Goal: Task Accomplishment & Management: Manage account settings

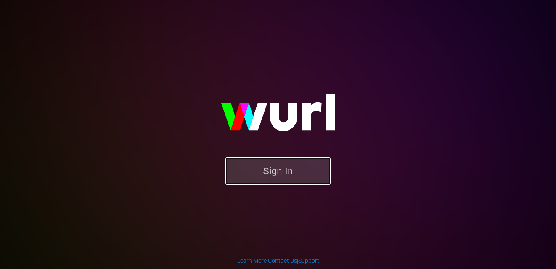
click at [298, 165] on button "Sign In" at bounding box center [277, 171] width 105 height 27
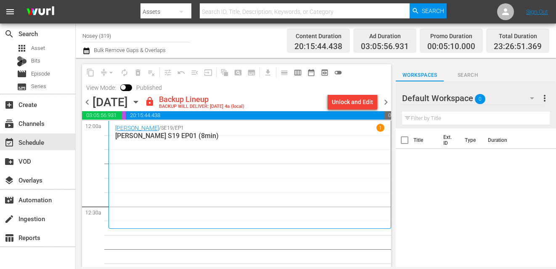
click at [87, 100] on span "chevron_left" at bounding box center [87, 102] width 11 height 11
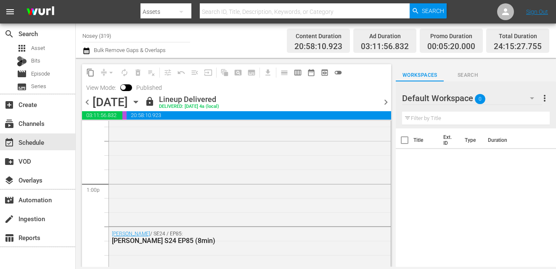
scroll to position [2340, 0]
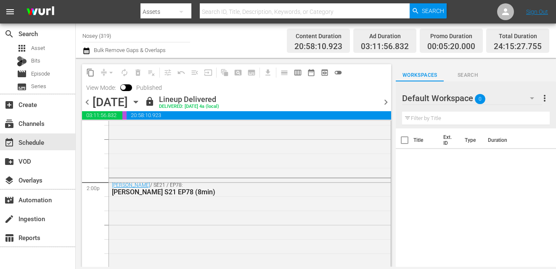
click at [384, 103] on span "chevron_right" at bounding box center [385, 102] width 11 height 11
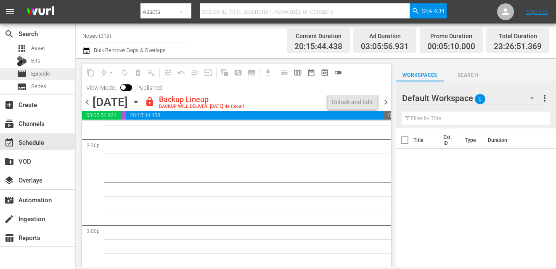
scroll to position [2454, 0]
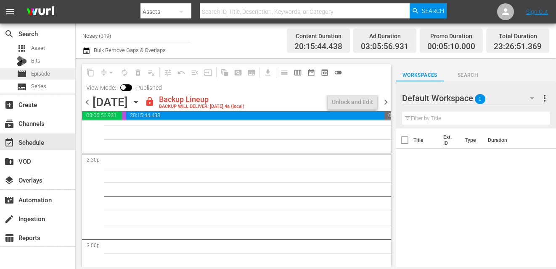
click at [38, 76] on span "Episode" at bounding box center [40, 74] width 19 height 8
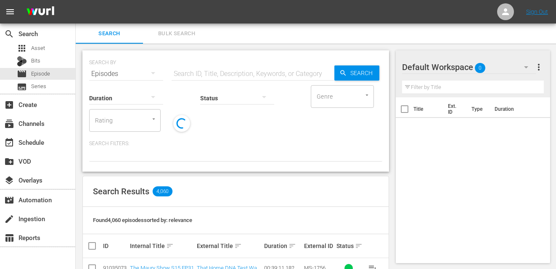
click at [188, 26] on button "Bulk Search" at bounding box center [176, 34] width 67 height 20
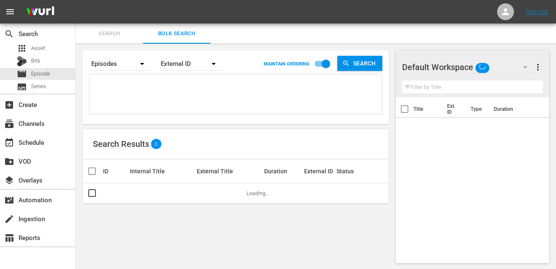
click at [178, 82] on textarea at bounding box center [237, 96] width 290 height 38
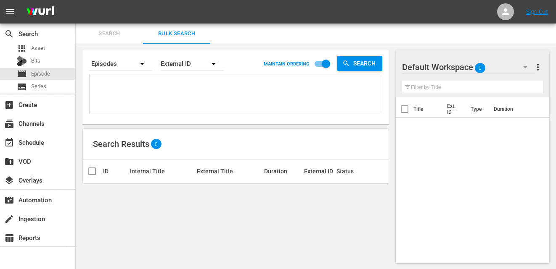
paste textarea "JS-2572 JS-2501 JS-1866 JS-1957 JS-1788 JS-1756 JS-1921 JS-1781 JS-1767 JS-1834…"
type textarea "JS-2572 JS-2501 JS-1866 JS-1957 JS-1788 JS-1756 JS-1921 JS-1781 JS-1767 JS-1834…"
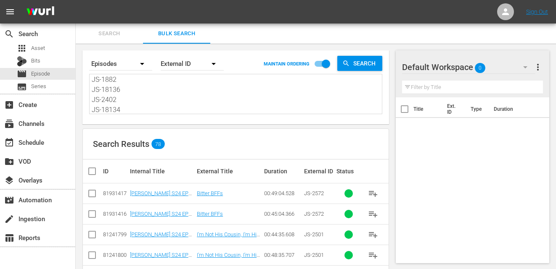
type textarea "JS-2572 JS-2501 JS-1866 JS-1957 JS-1788 JS-1756 JS-1921 JS-1781 JS-1767 JS-1834…"
click at [93, 170] on input "checkbox" at bounding box center [95, 171] width 17 height 10
checkbox input "true"
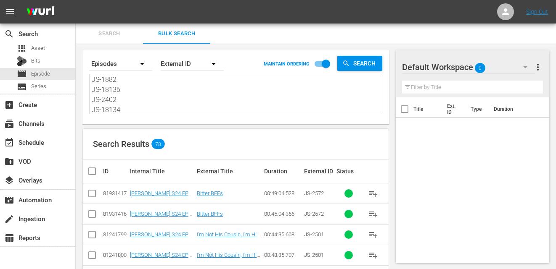
checkbox input "true"
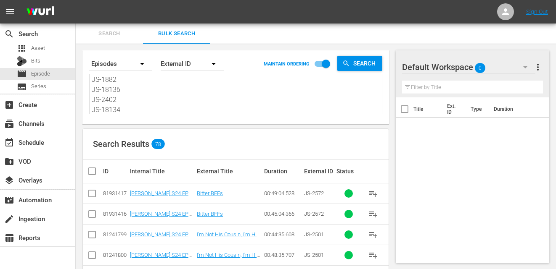
checkbox input "true"
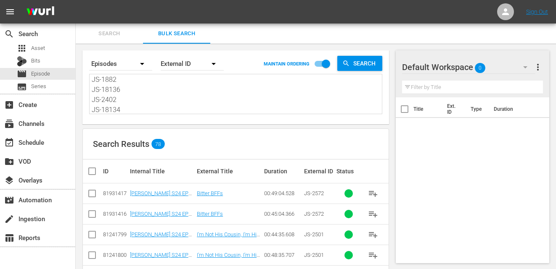
checkbox input "true"
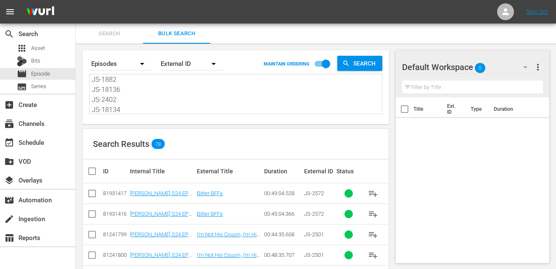
checkbox input "true"
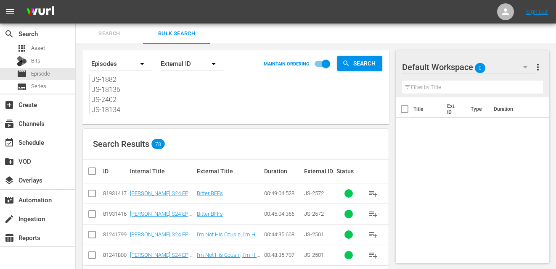
checkbox input "true"
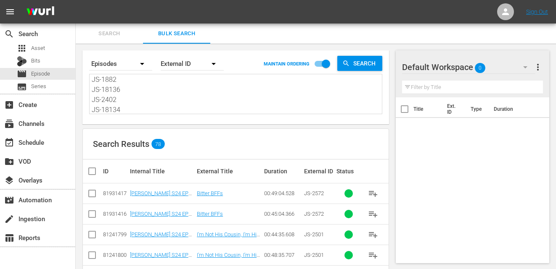
checkbox input "true"
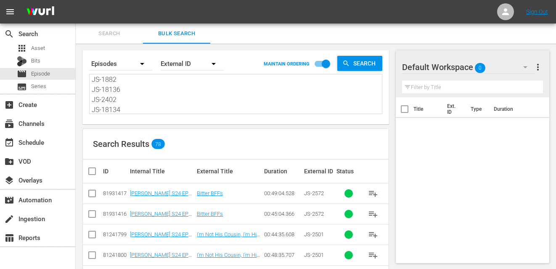
checkbox input "true"
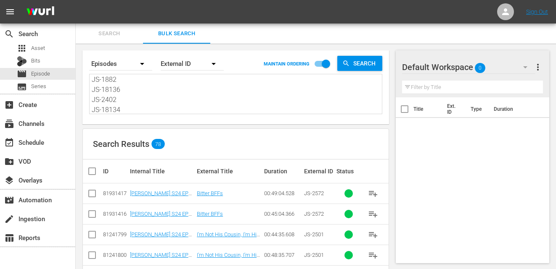
checkbox input "true"
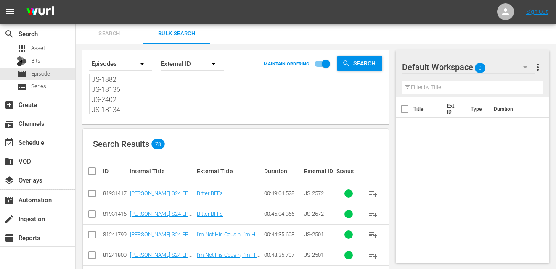
checkbox input "true"
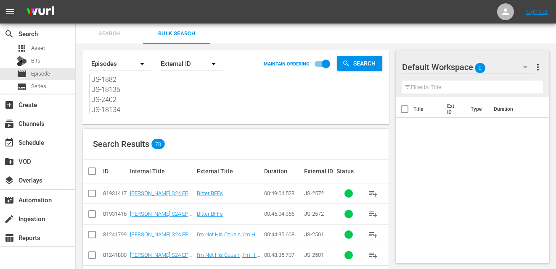
checkbox input "true"
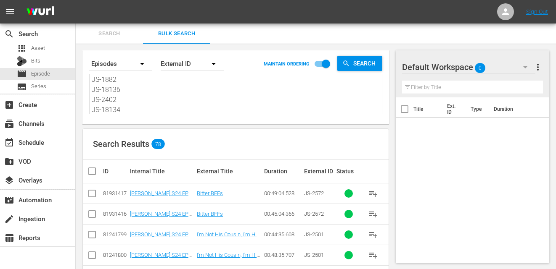
checkbox input "true"
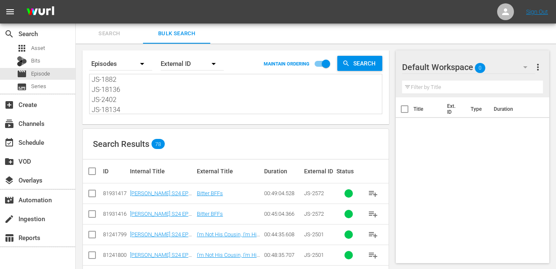
checkbox input "true"
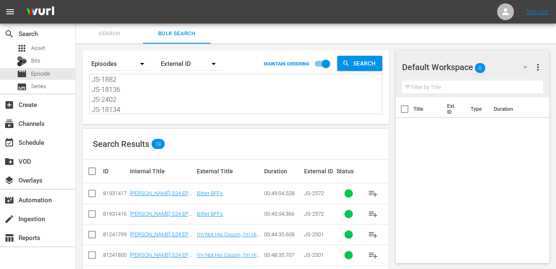
checkbox input "true"
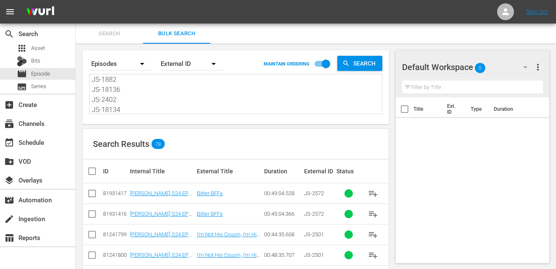
checkbox input "true"
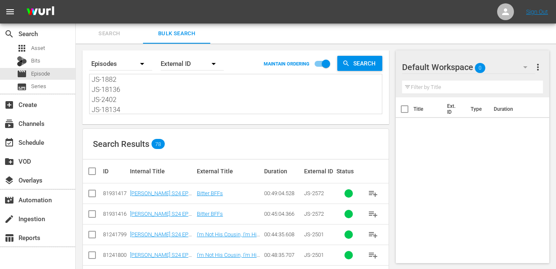
checkbox input "true"
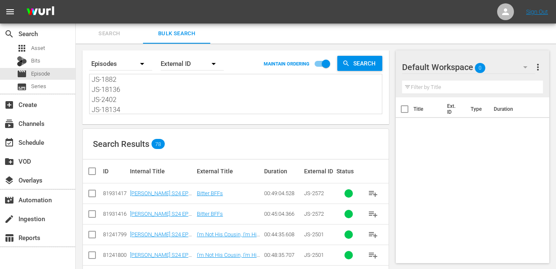
checkbox input "true"
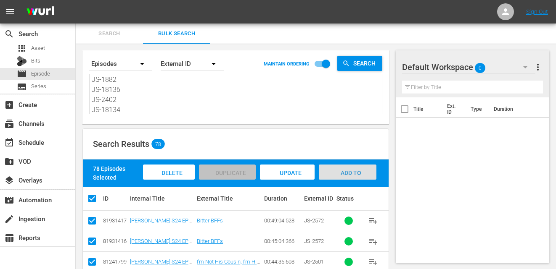
click at [343, 173] on span "Add to Workspace" at bounding box center [347, 181] width 41 height 23
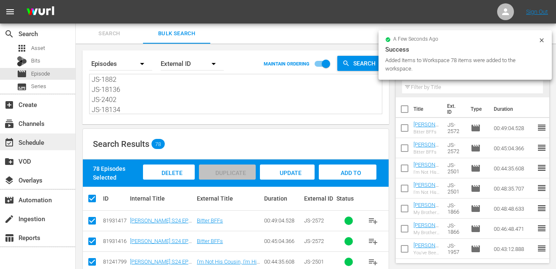
click at [22, 141] on div "event_available Schedule" at bounding box center [23, 141] width 47 height 8
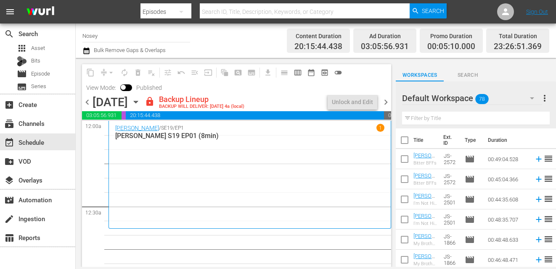
click at [428, 121] on input "text" at bounding box center [476, 118] width 148 height 13
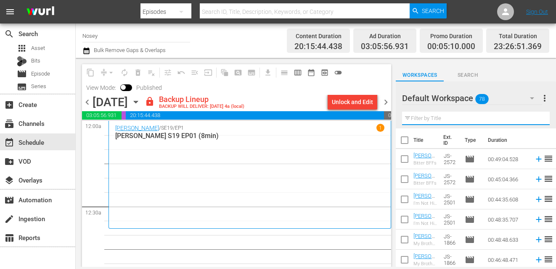
type input "8min"
click at [404, 139] on input "checkbox" at bounding box center [405, 142] width 18 height 18
checkbox input "true"
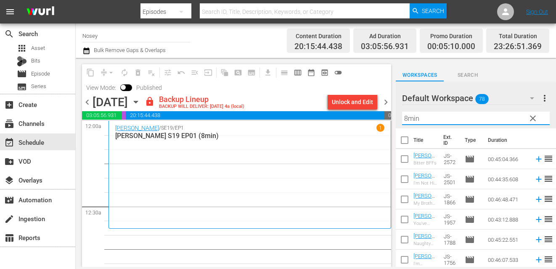
checkbox input "true"
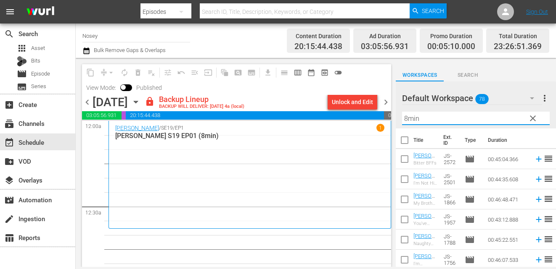
checkbox input "true"
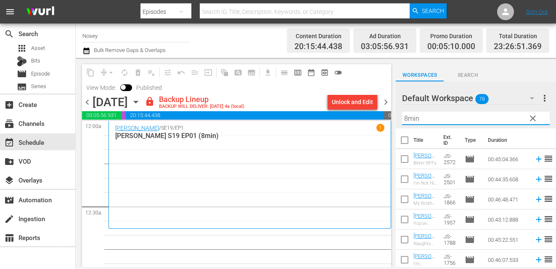
checkbox input "true"
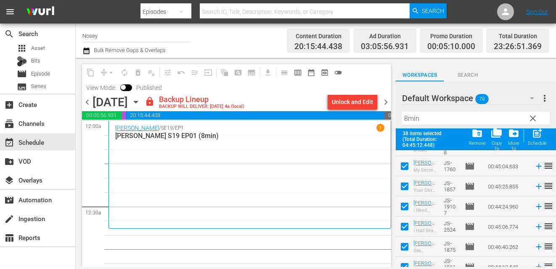
scroll to position [669, 0]
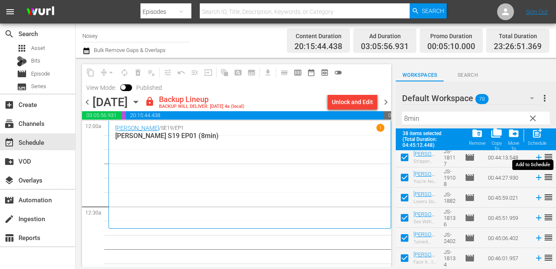
click at [540, 140] on div "post_add Schedule" at bounding box center [537, 137] width 19 height 18
checkbox input "false"
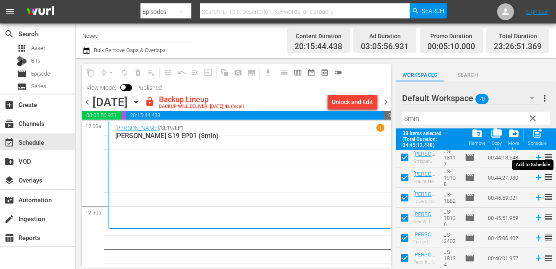
checkbox input "false"
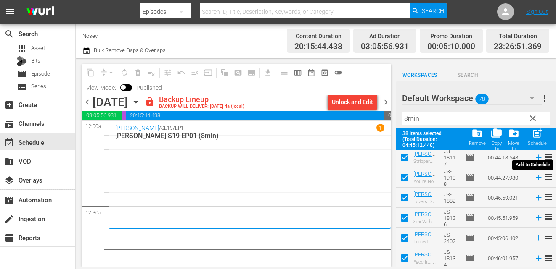
checkbox input "false"
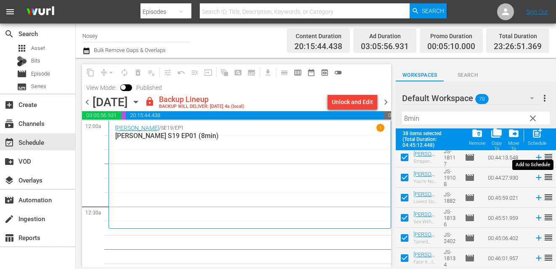
checkbox input "false"
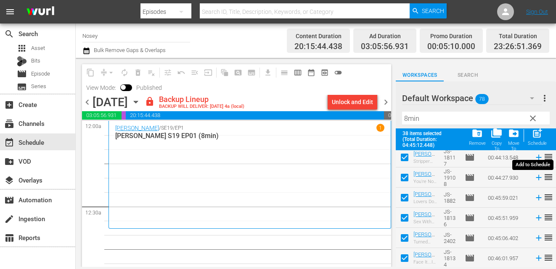
checkbox input "false"
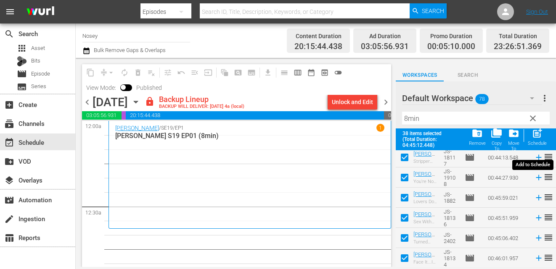
checkbox input "false"
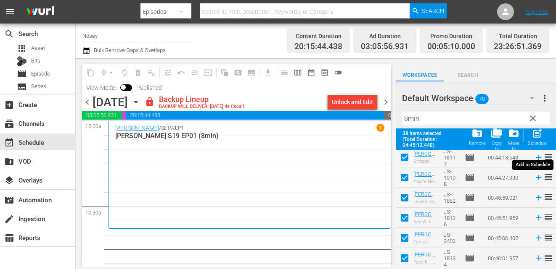
checkbox input "false"
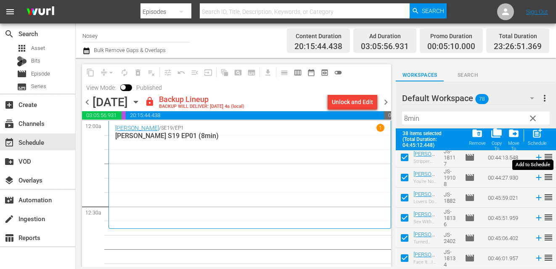
checkbox input "false"
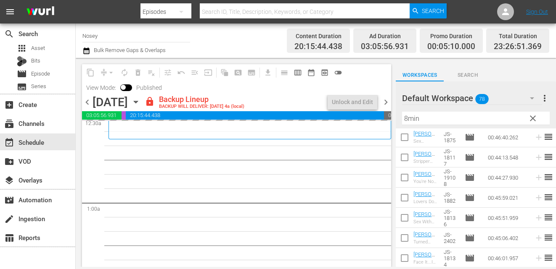
scroll to position [92, 0]
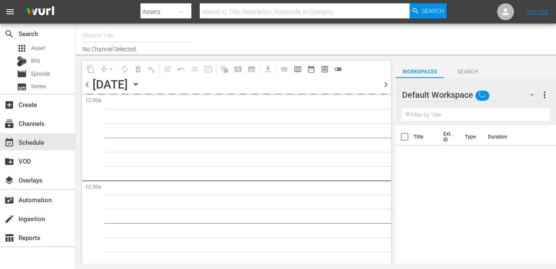
type input "Nosey (319)"
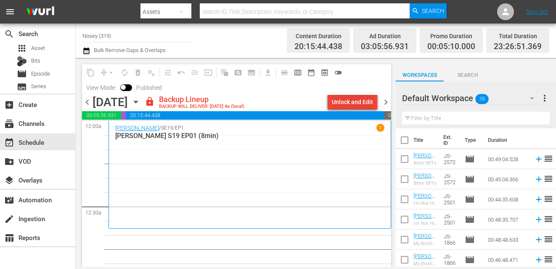
click at [343, 106] on div "Unlock and Edit" at bounding box center [352, 102] width 41 height 15
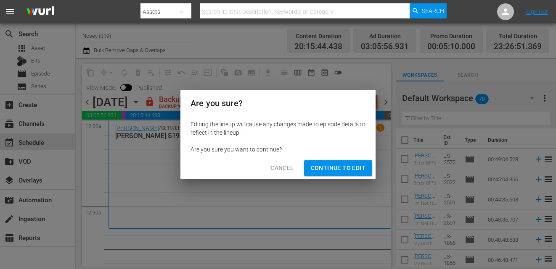
click at [337, 172] on span "Continue to Edit" at bounding box center [338, 168] width 55 height 11
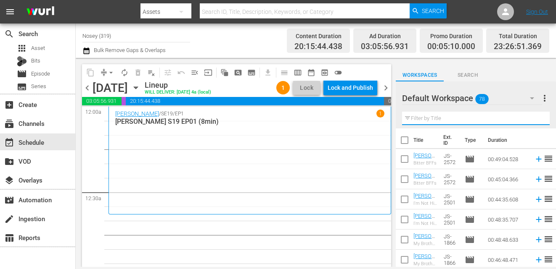
click at [452, 117] on input "text" at bounding box center [476, 118] width 148 height 13
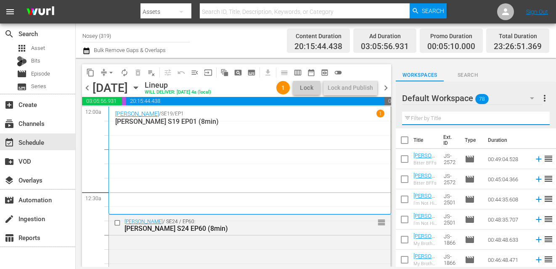
type input "8min"
click at [404, 142] on input "checkbox" at bounding box center [405, 142] width 18 height 18
checkbox input "true"
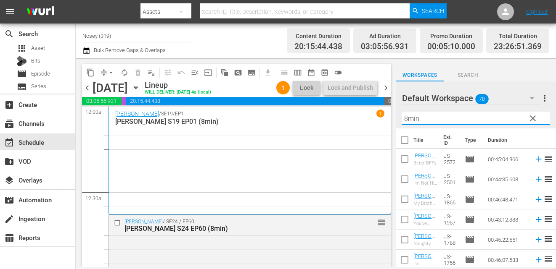
checkbox input "true"
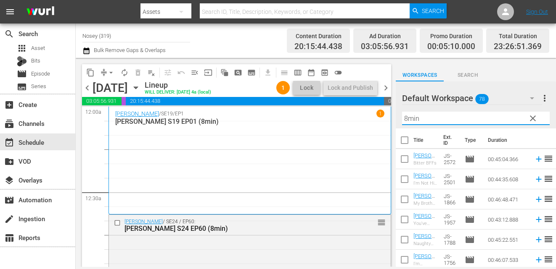
checkbox input "true"
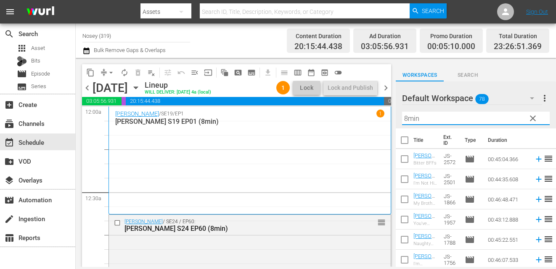
checkbox input "true"
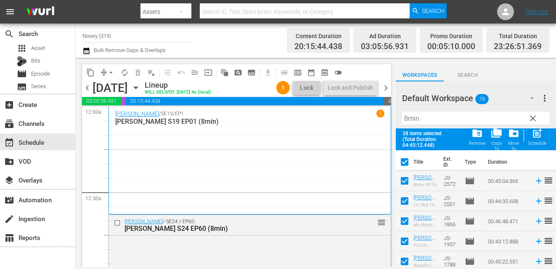
click at [405, 158] on input "checkbox" at bounding box center [405, 164] width 18 height 18
checkbox input "false"
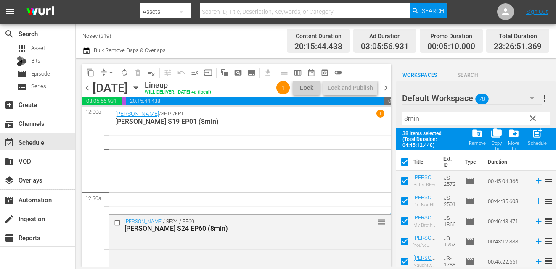
checkbox input "false"
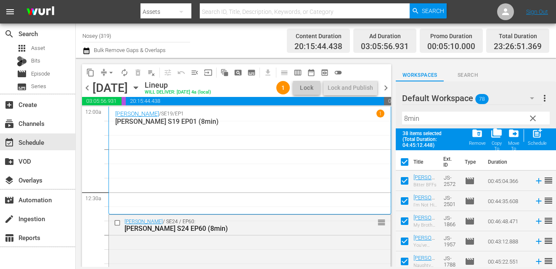
checkbox input "false"
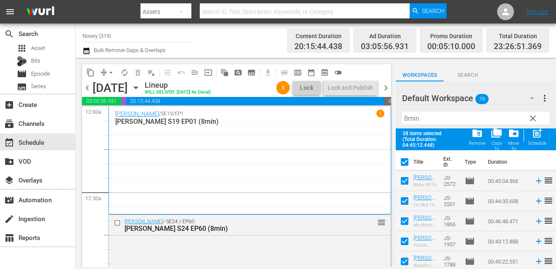
checkbox input "false"
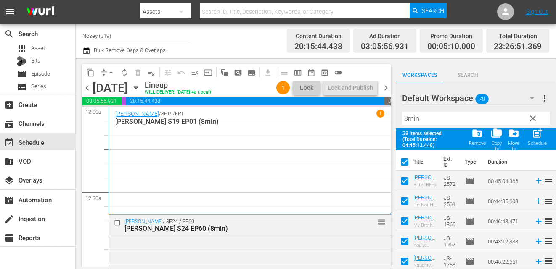
checkbox input "false"
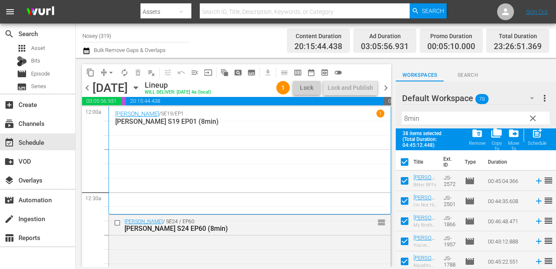
checkbox input "false"
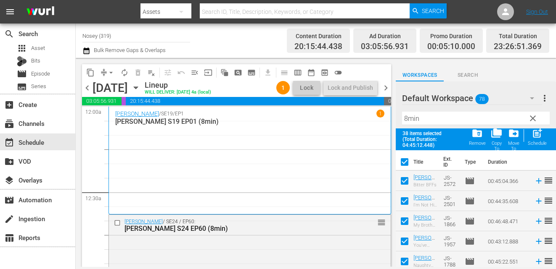
checkbox input "false"
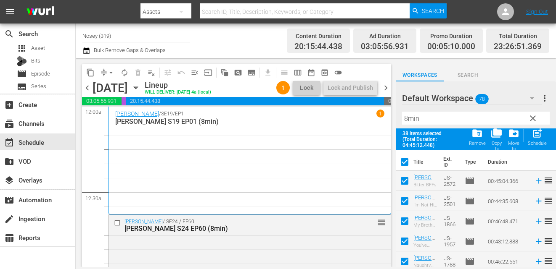
checkbox input "false"
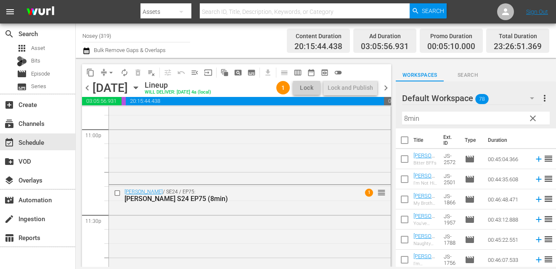
scroll to position [3969, 0]
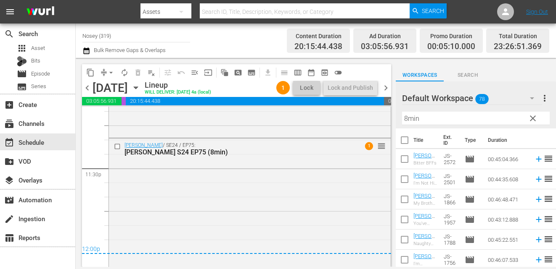
click at [383, 91] on span "chevron_right" at bounding box center [385, 88] width 11 height 11
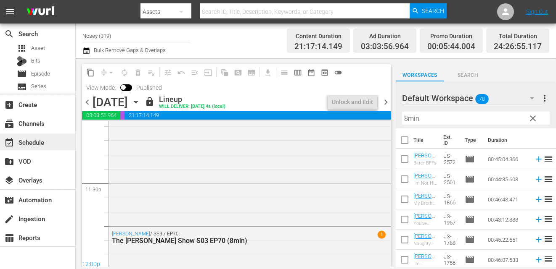
scroll to position [3969, 0]
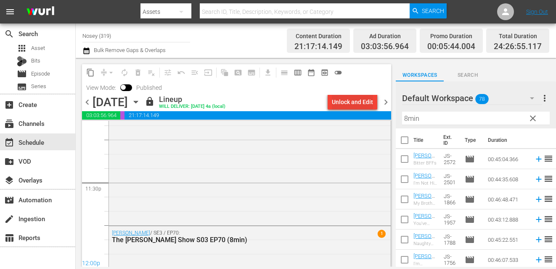
click at [351, 100] on div "Unlock and Edit" at bounding box center [352, 102] width 41 height 15
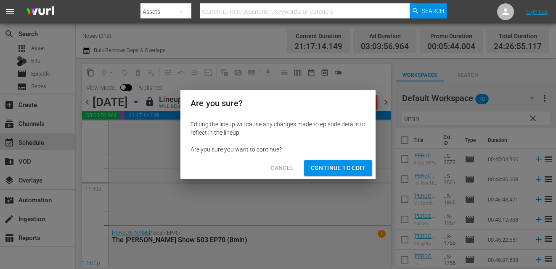
click at [335, 165] on span "Continue to Edit" at bounding box center [338, 168] width 55 height 11
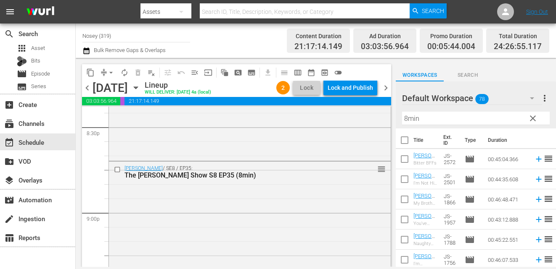
scroll to position [4046, 0]
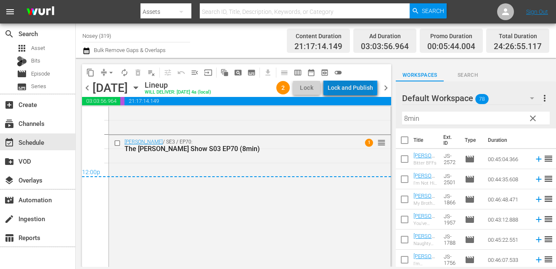
click at [354, 89] on div "Lock and Publish" at bounding box center [349, 87] width 45 height 15
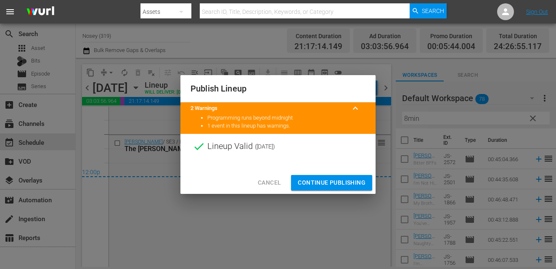
click at [273, 181] on span "Cancel" at bounding box center [269, 183] width 23 height 11
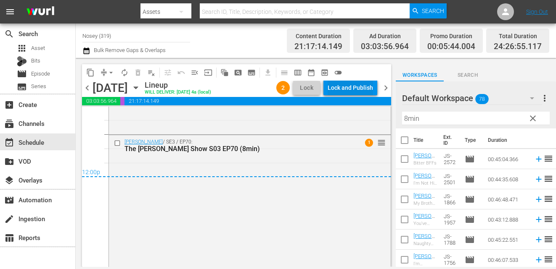
click at [349, 84] on div "Lock and Publish" at bounding box center [349, 87] width 45 height 15
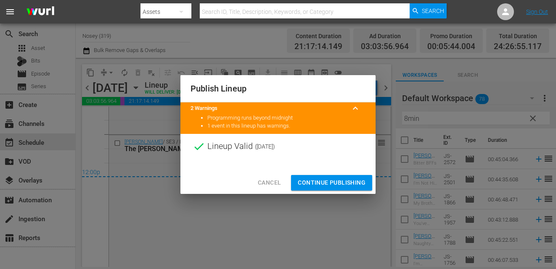
click at [319, 182] on span "Continue Publishing" at bounding box center [332, 183] width 68 height 11
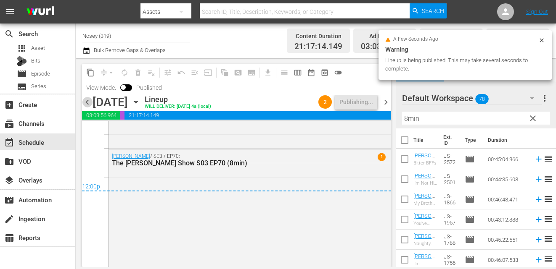
click at [87, 104] on span "chevron_left" at bounding box center [87, 102] width 11 height 11
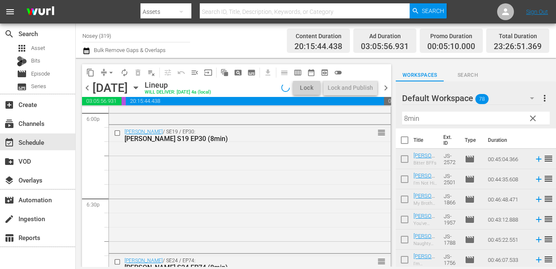
scroll to position [2704, 0]
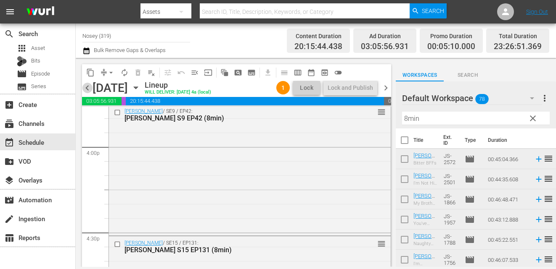
click at [86, 90] on span "chevron_left" at bounding box center [87, 88] width 11 height 11
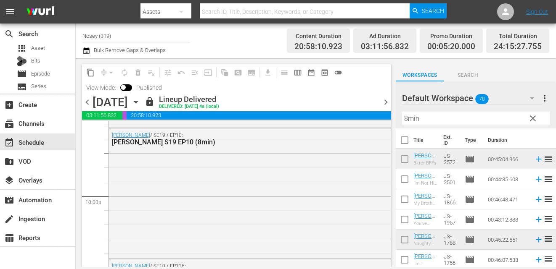
scroll to position [4078, 0]
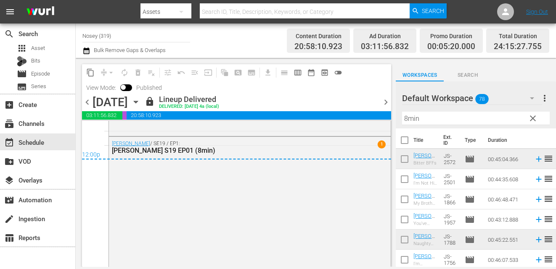
click at [386, 103] on span "chevron_right" at bounding box center [385, 102] width 11 height 11
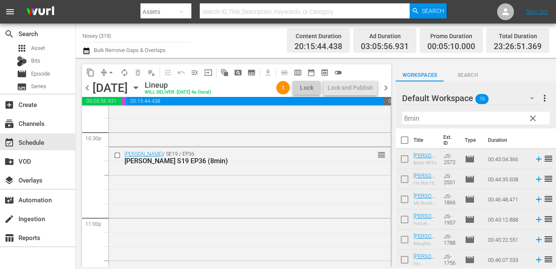
scroll to position [3969, 0]
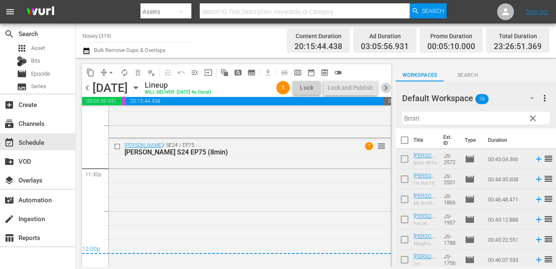
click at [389, 85] on span "chevron_right" at bounding box center [385, 88] width 11 height 11
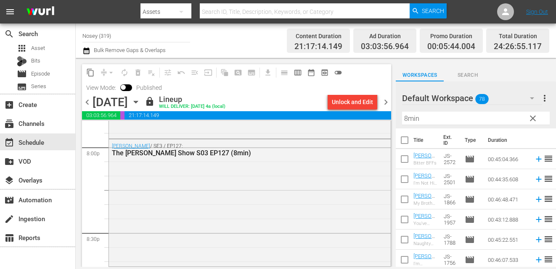
scroll to position [4060, 0]
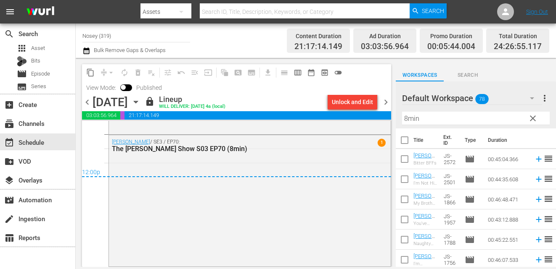
click at [384, 102] on span "chevron_right" at bounding box center [385, 102] width 11 height 11
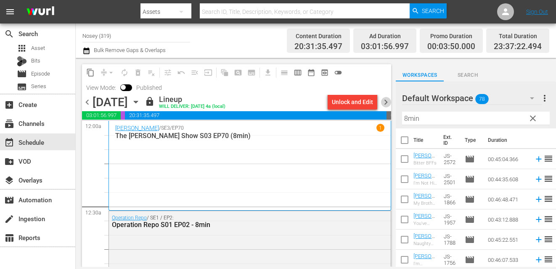
click at [385, 103] on span "chevron_right" at bounding box center [385, 102] width 11 height 11
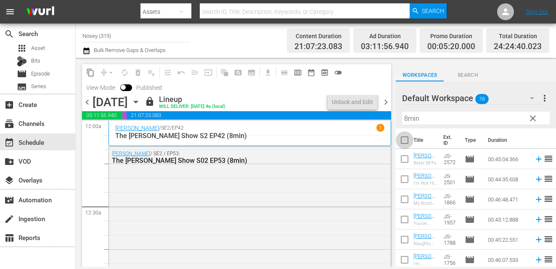
click at [402, 138] on input "checkbox" at bounding box center [405, 142] width 18 height 18
checkbox input "true"
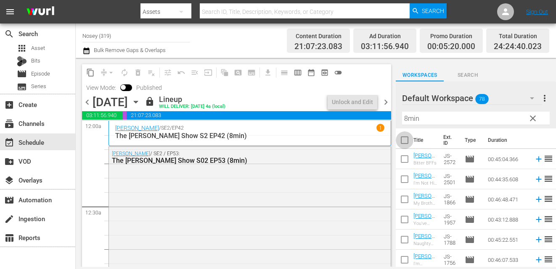
checkbox input "true"
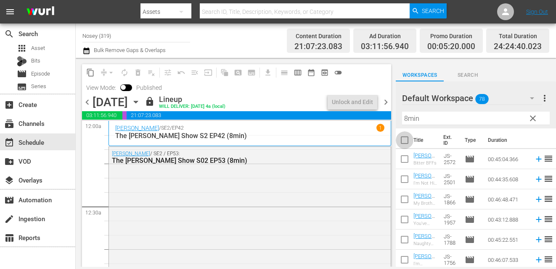
checkbox input "true"
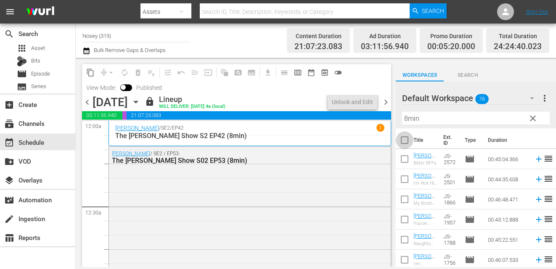
checkbox input "true"
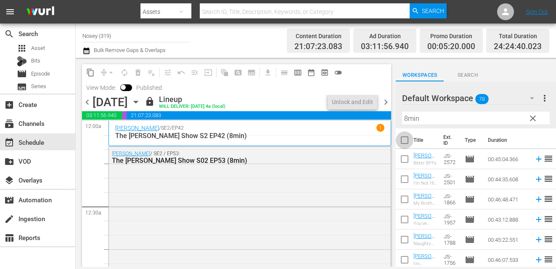
checkbox input "true"
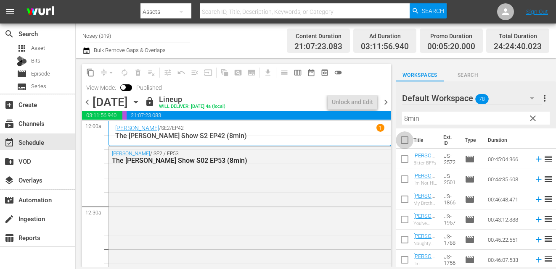
checkbox input "true"
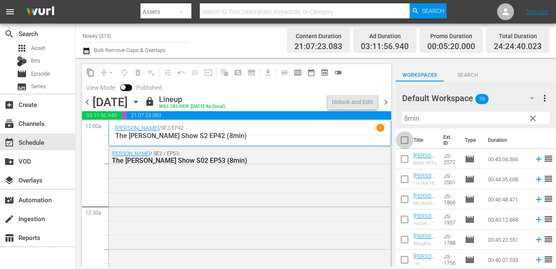
checkbox input "true"
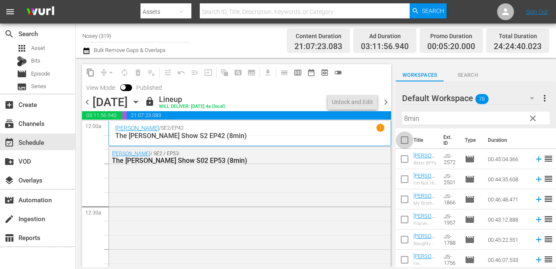
checkbox input "true"
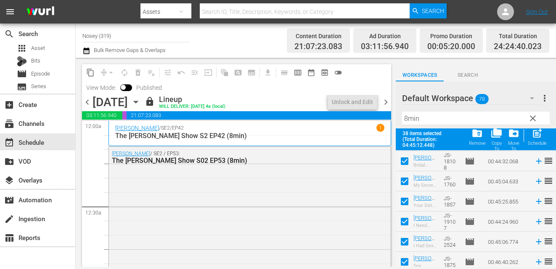
scroll to position [669, 0]
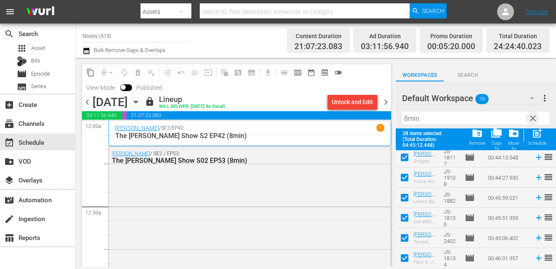
click at [533, 120] on span "clear" at bounding box center [533, 119] width 10 height 10
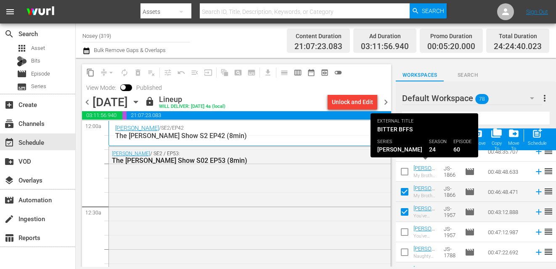
scroll to position [0, 0]
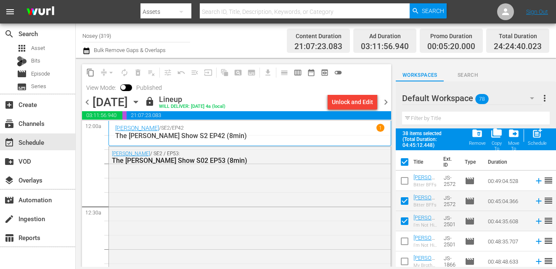
click at [405, 161] on input "checkbox" at bounding box center [405, 164] width 18 height 18
checkbox input "false"
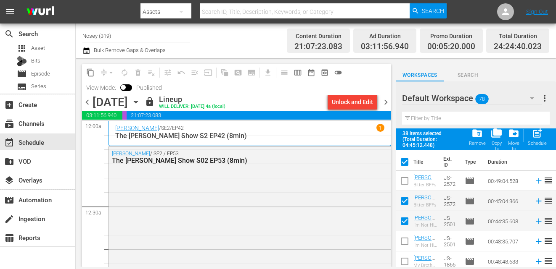
checkbox input "false"
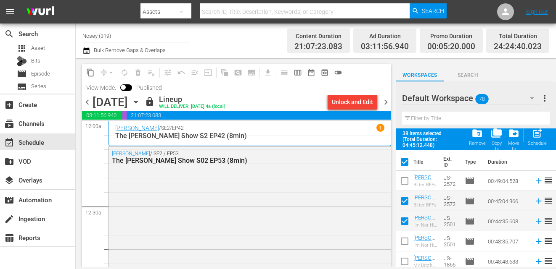
checkbox input "false"
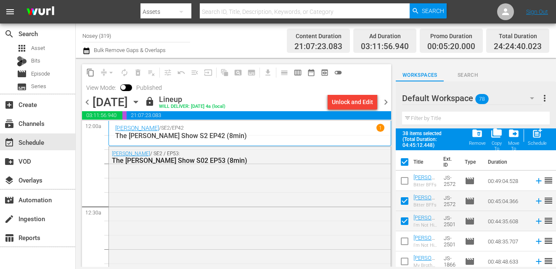
checkbox input "false"
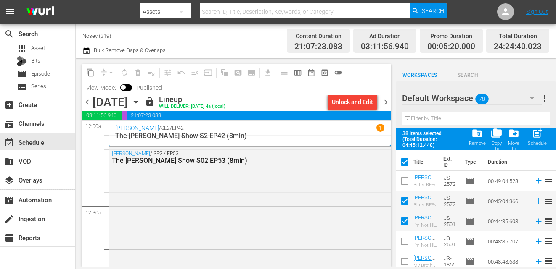
checkbox input "false"
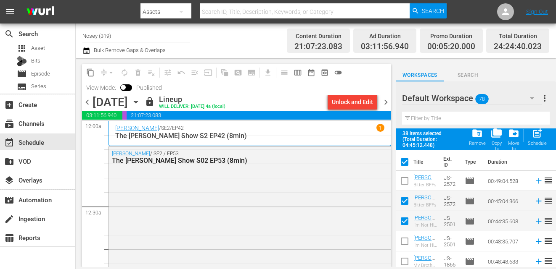
checkbox input "false"
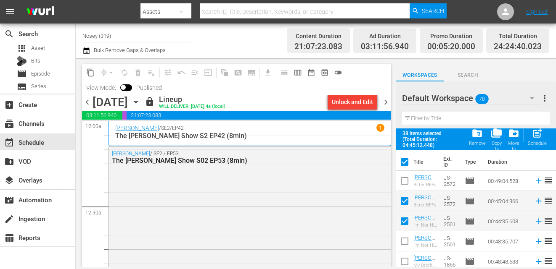
checkbox input "false"
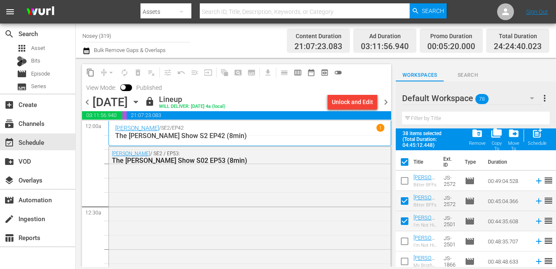
checkbox input "false"
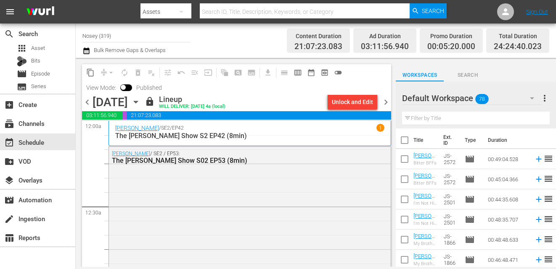
click at [408, 137] on input "checkbox" at bounding box center [405, 142] width 18 height 18
checkbox input "true"
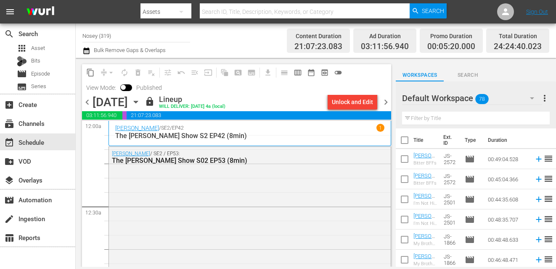
checkbox input "true"
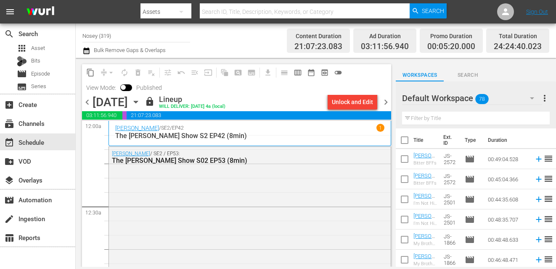
checkbox input "true"
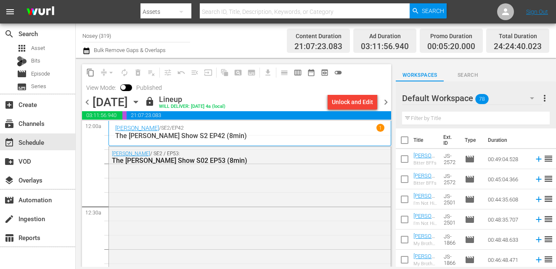
checkbox input "true"
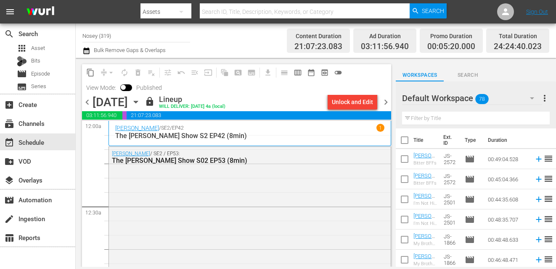
checkbox input "true"
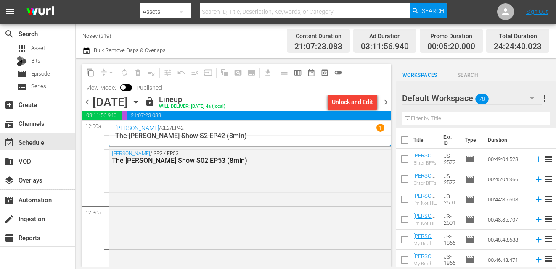
checkbox input "true"
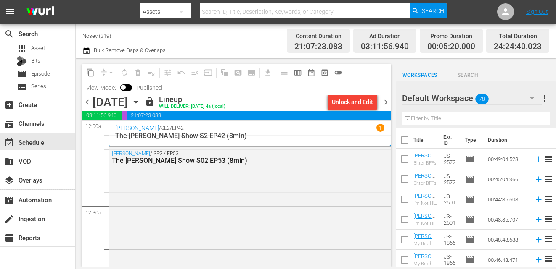
checkbox input "true"
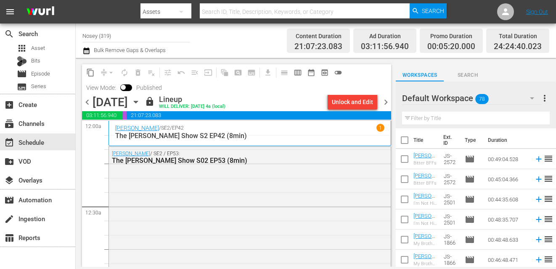
checkbox input "true"
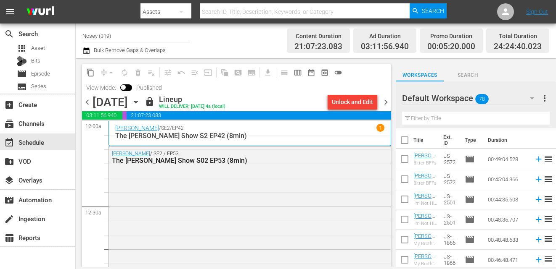
checkbox input "true"
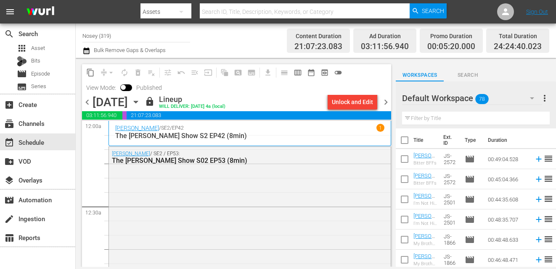
checkbox input "true"
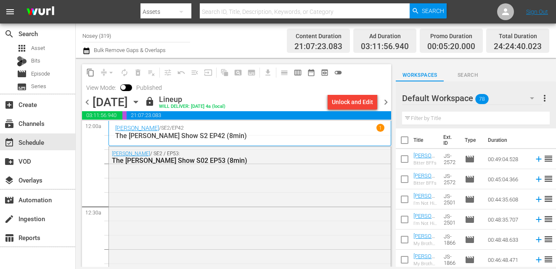
checkbox input "true"
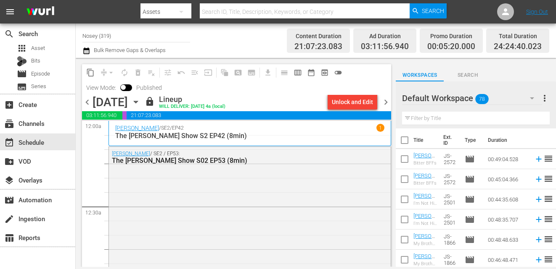
checkbox input "true"
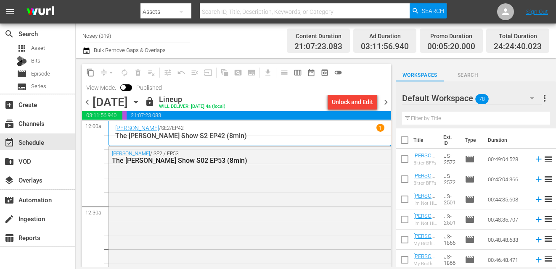
checkbox input "true"
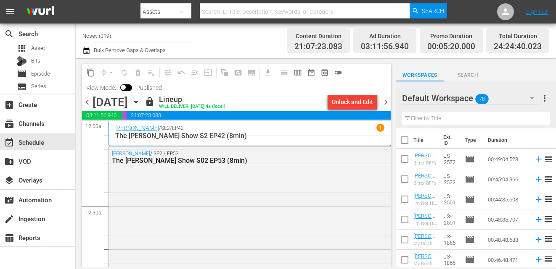
checkbox input "true"
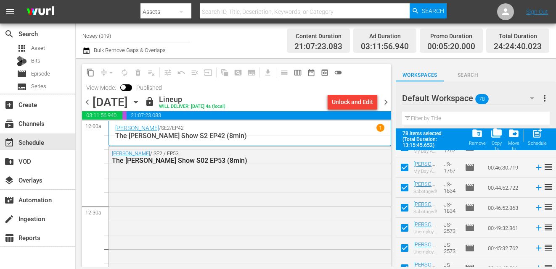
scroll to position [596, 0]
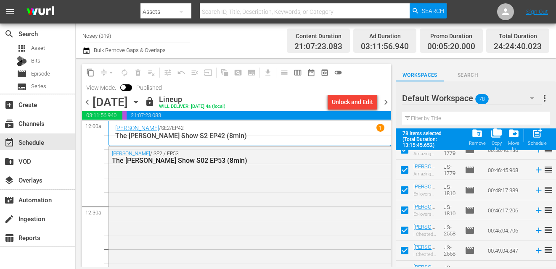
click at [481, 138] on span "folder_delete" at bounding box center [476, 133] width 11 height 11
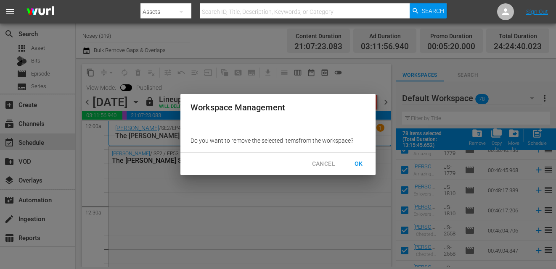
click at [356, 164] on span "OK" at bounding box center [358, 164] width 13 height 11
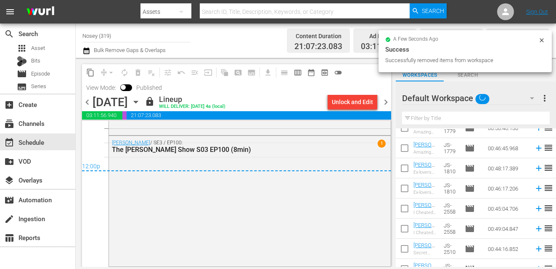
scroll to position [0, 0]
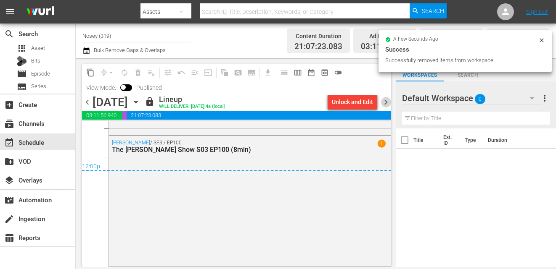
click at [385, 102] on span "chevron_right" at bounding box center [385, 102] width 11 height 11
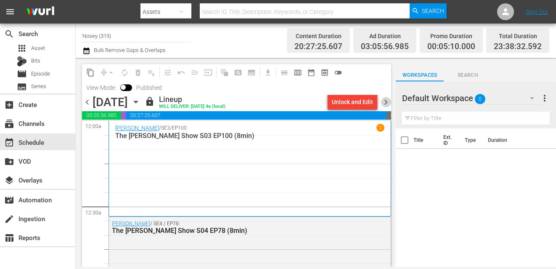
click at [385, 106] on span "chevron_right" at bounding box center [385, 102] width 11 height 11
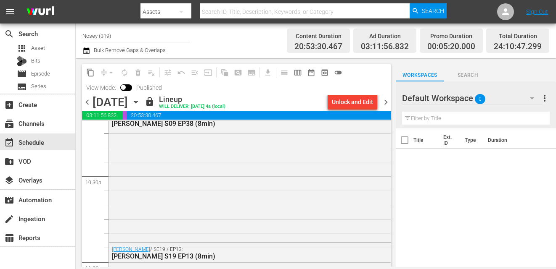
scroll to position [4035, 0]
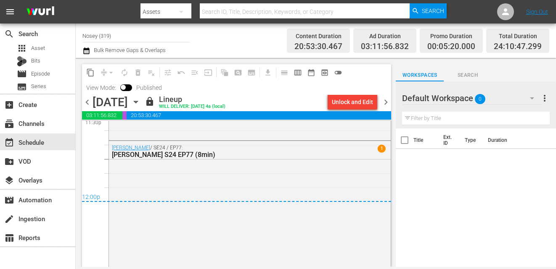
click at [385, 103] on span "chevron_right" at bounding box center [385, 102] width 11 height 11
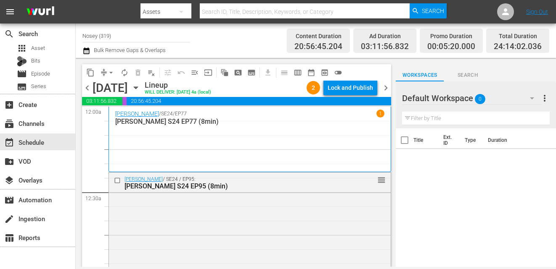
click at [385, 90] on span "chevron_right" at bounding box center [385, 88] width 11 height 11
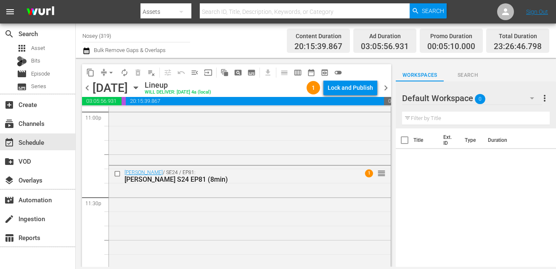
scroll to position [3967, 0]
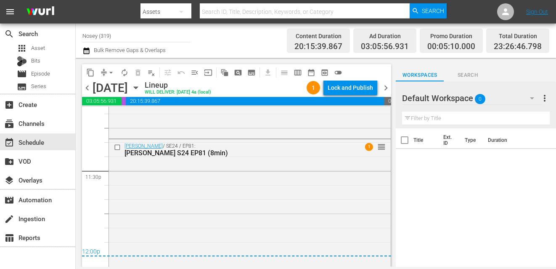
click at [389, 87] on span "chevron_right" at bounding box center [385, 88] width 11 height 11
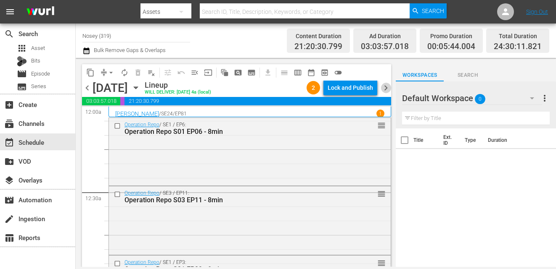
click at [382, 87] on span "chevron_right" at bounding box center [385, 88] width 11 height 11
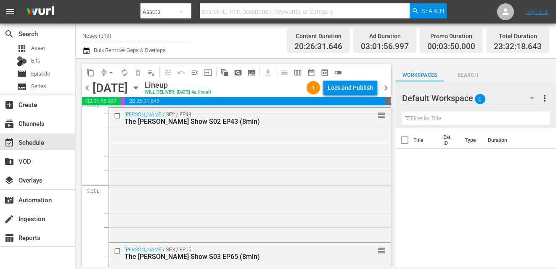
scroll to position [3973, 0]
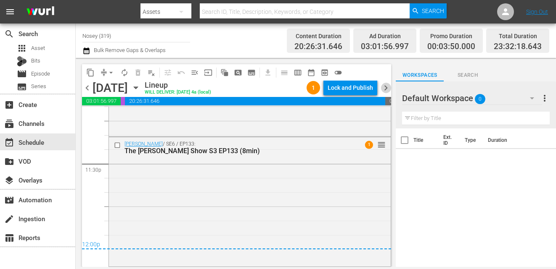
click at [387, 90] on span "chevron_right" at bounding box center [385, 88] width 11 height 11
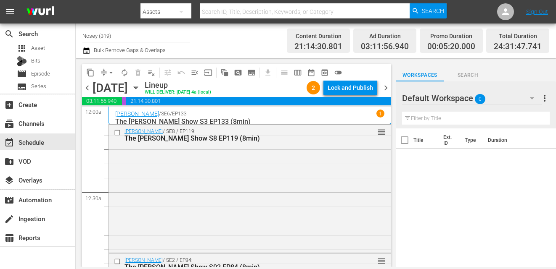
click at [388, 84] on span "chevron_right" at bounding box center [385, 88] width 11 height 11
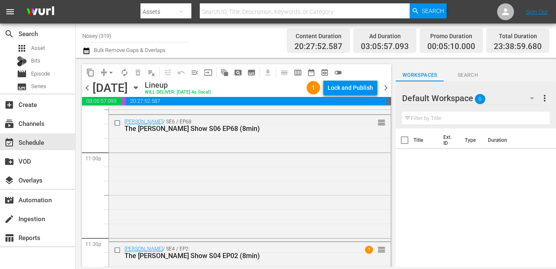
scroll to position [4005, 0]
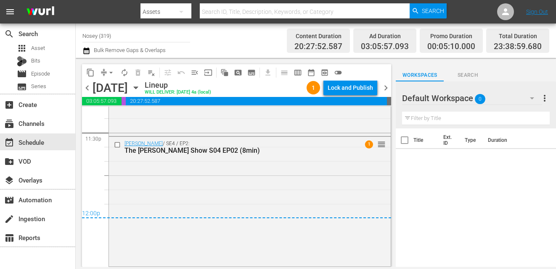
click at [386, 87] on span "chevron_right" at bounding box center [385, 88] width 11 height 11
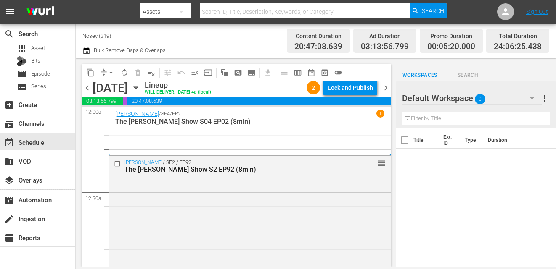
click at [386, 87] on span "chevron_right" at bounding box center [385, 88] width 11 height 11
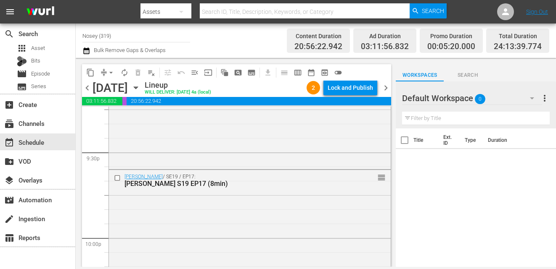
scroll to position [4062, 0]
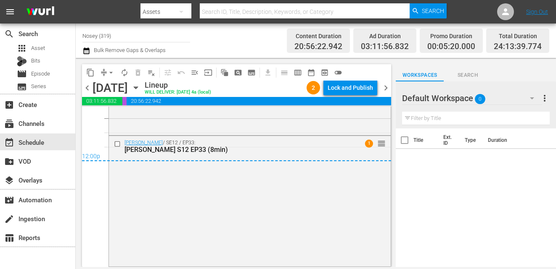
click at [384, 90] on span "chevron_right" at bounding box center [385, 88] width 11 height 11
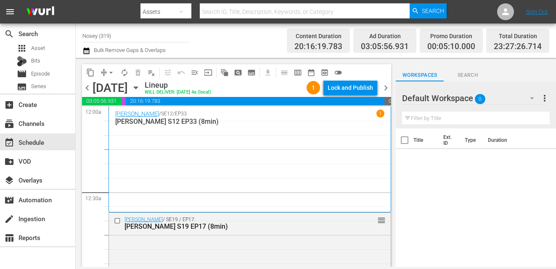
click at [385, 86] on span "chevron_right" at bounding box center [385, 88] width 11 height 11
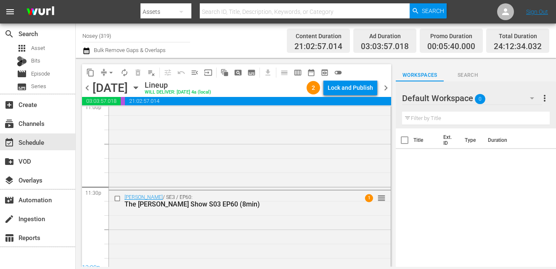
scroll to position [4005, 0]
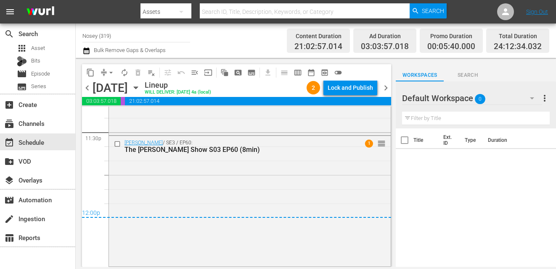
click at [383, 86] on span "chevron_right" at bounding box center [385, 88] width 11 height 11
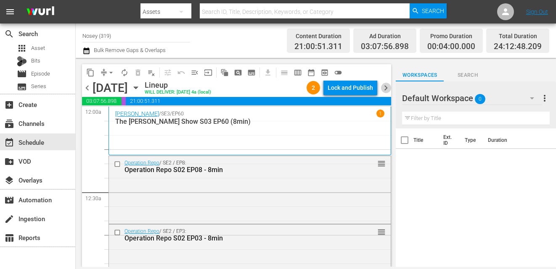
click at [385, 88] on span "chevron_right" at bounding box center [385, 88] width 11 height 11
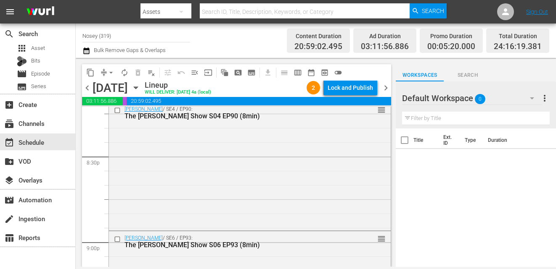
scroll to position [4088, 0]
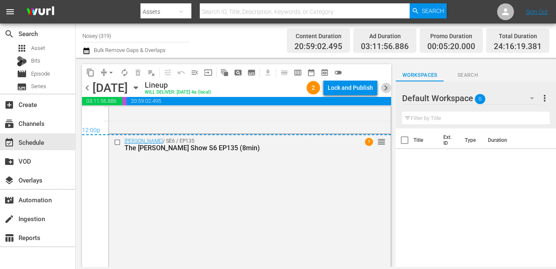
click at [384, 89] on span "chevron_right" at bounding box center [385, 88] width 11 height 11
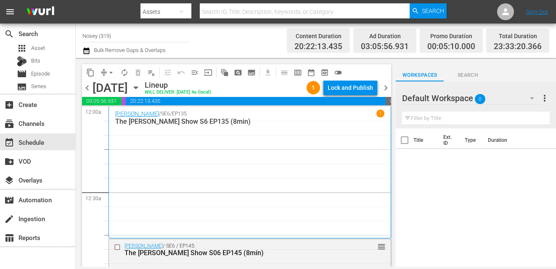
click at [388, 87] on span "chevron_right" at bounding box center [385, 88] width 11 height 11
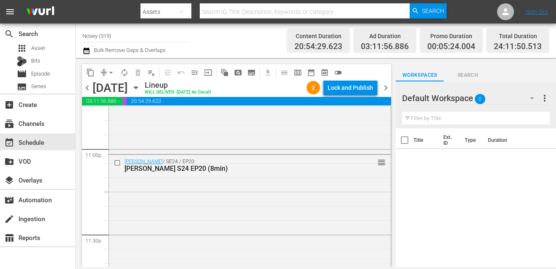
scroll to position [4046, 0]
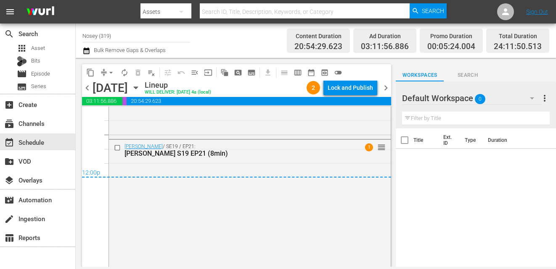
click at [388, 85] on span "chevron_right" at bounding box center [385, 88] width 11 height 11
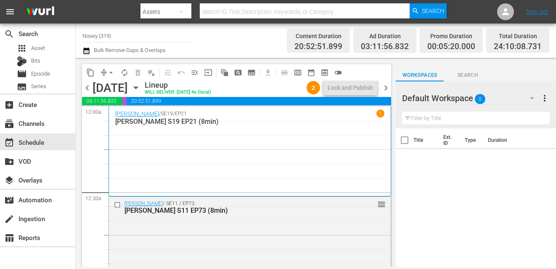
click at [386, 90] on span "chevron_right" at bounding box center [385, 88] width 11 height 11
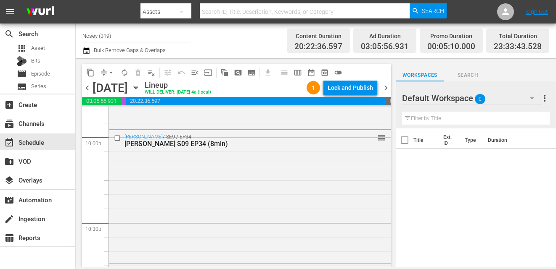
scroll to position [4000, 0]
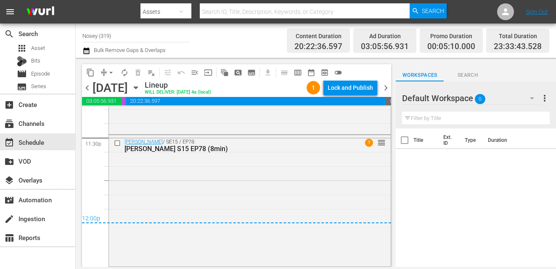
click at [383, 87] on span "chevron_right" at bounding box center [385, 88] width 11 height 11
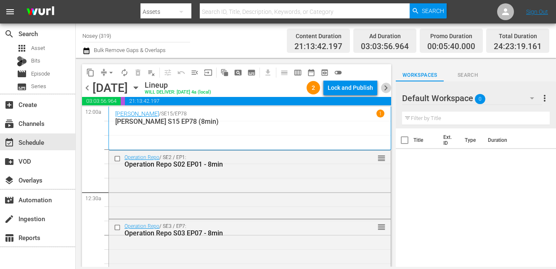
click at [383, 89] on span "chevron_right" at bounding box center [385, 88] width 11 height 11
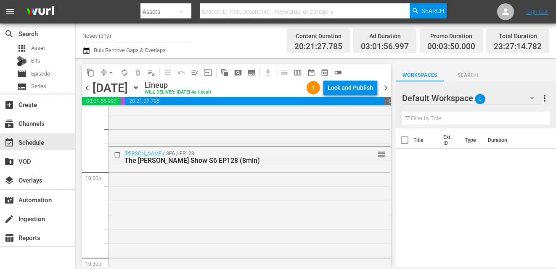
scroll to position [3972, 0]
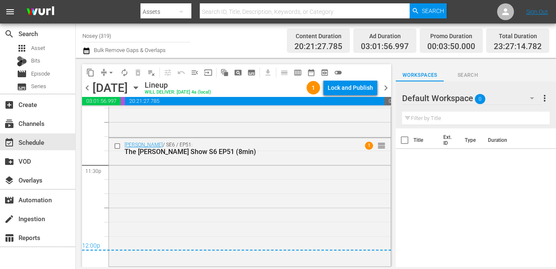
click at [388, 89] on span "chevron_right" at bounding box center [385, 88] width 11 height 11
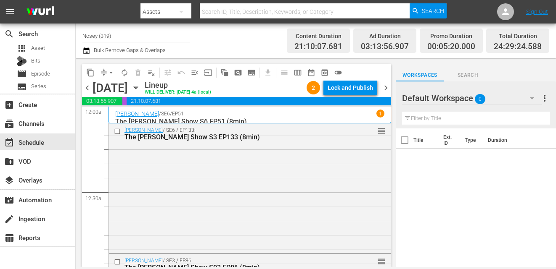
click at [386, 89] on span "chevron_right" at bounding box center [385, 88] width 11 height 11
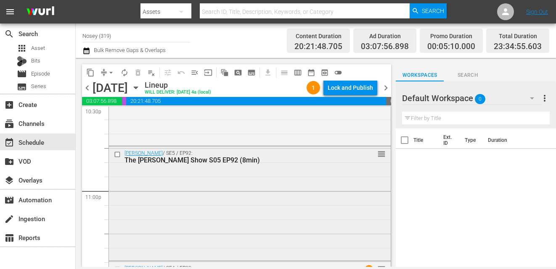
scroll to position [3985, 0]
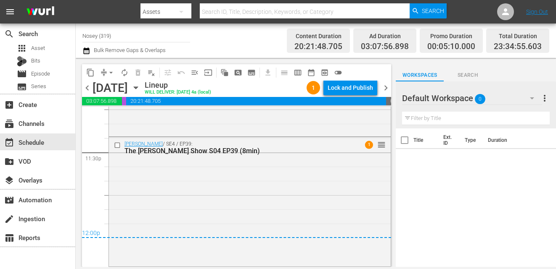
click at [382, 90] on span "chevron_right" at bounding box center [385, 88] width 11 height 11
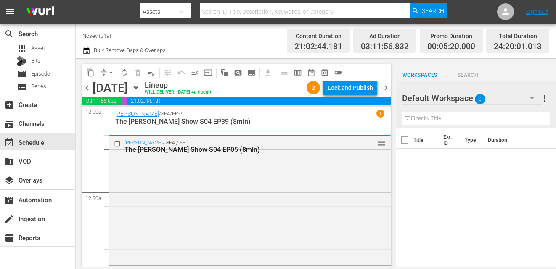
click at [386, 86] on span "chevron_right" at bounding box center [385, 88] width 11 height 11
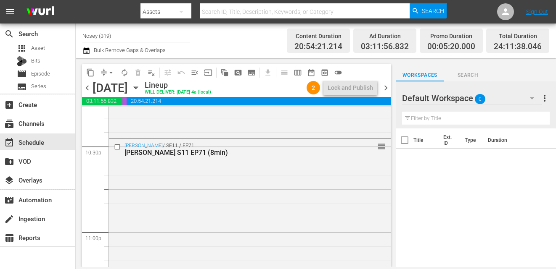
scroll to position [4075, 0]
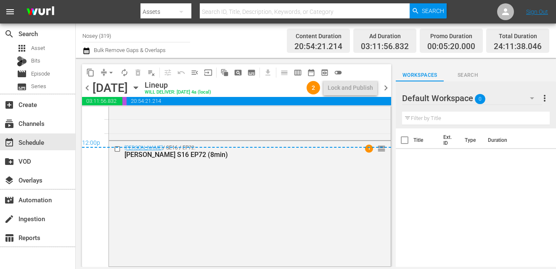
click at [140, 85] on icon "button" at bounding box center [135, 87] width 9 height 9
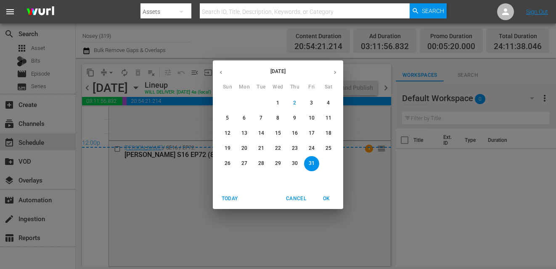
click at [333, 104] on span "4" at bounding box center [328, 103] width 15 height 7
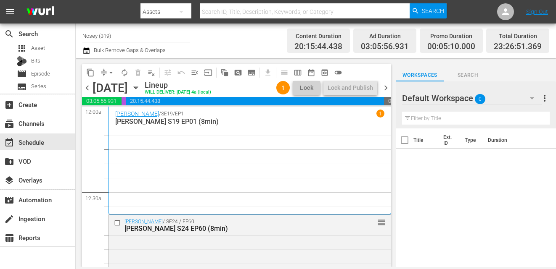
click at [120, 35] on input "Nosey (319)" at bounding box center [136, 36] width 108 height 20
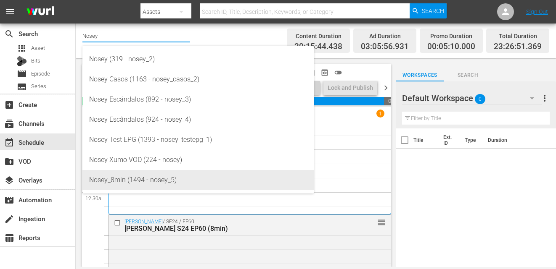
click at [138, 186] on div "Nosey_8min (1494 - nosey_5)" at bounding box center [198, 180] width 218 height 20
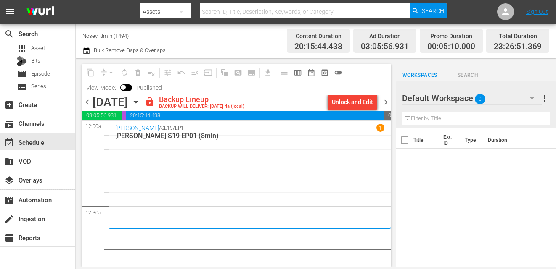
click at [36, 80] on div "apps Asset Bits movie Episode subtitles Series" at bounding box center [37, 67] width 75 height 50
click at [37, 75] on span "Episode" at bounding box center [40, 74] width 19 height 8
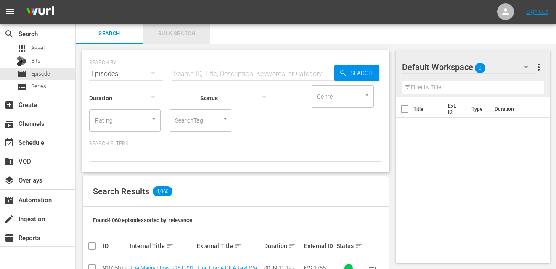
click at [171, 37] on span "Bulk Search" at bounding box center [176, 34] width 57 height 10
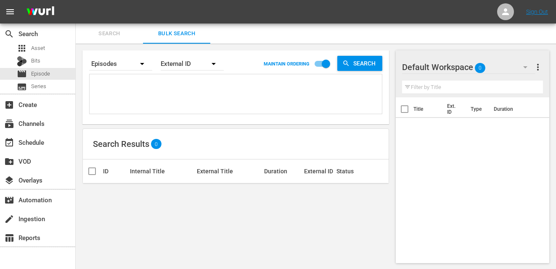
click at [136, 98] on textarea at bounding box center [237, 96] width 290 height 38
paste textarea "JS-2572 JS-2501 JS-1866 JS-1957 JS-1788 JS-1756 JS-1921 JS-1781 JS-1767 JS-1834…"
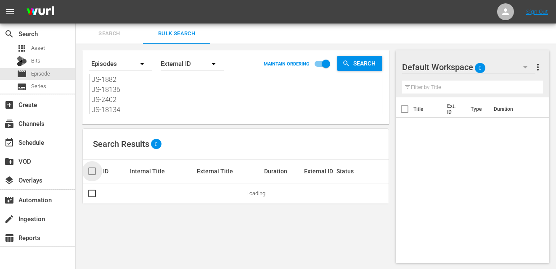
click at [91, 173] on input "checkbox" at bounding box center [95, 171] width 17 height 10
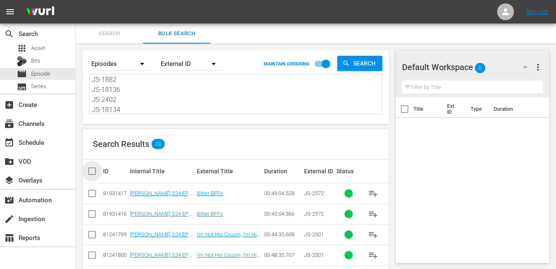
click at [92, 173] on input "checkbox" at bounding box center [95, 171] width 17 height 10
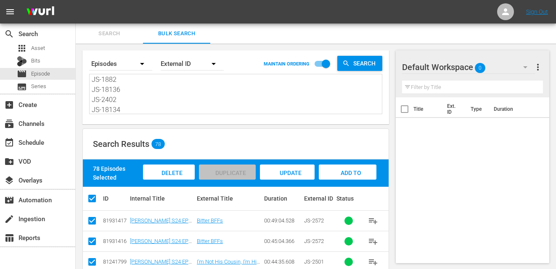
click at [335, 174] on span "Add to Workspace" at bounding box center [347, 181] width 41 height 23
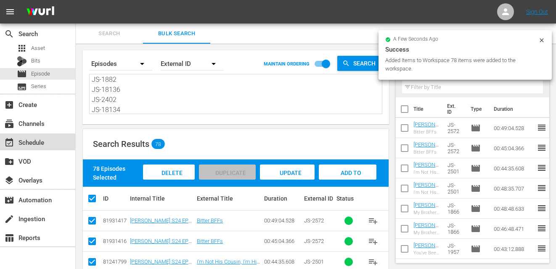
click at [37, 141] on div "event_available Schedule" at bounding box center [23, 141] width 47 height 8
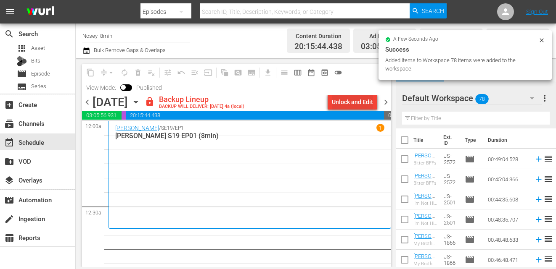
click at [343, 106] on div "Unlock and Edit" at bounding box center [352, 102] width 41 height 15
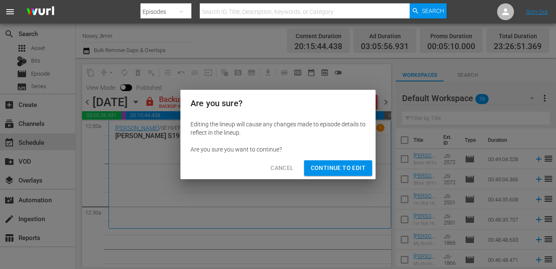
click at [349, 157] on div "Cancel Continue to Edit" at bounding box center [277, 168] width 195 height 22
click at [339, 166] on span "Continue to Edit" at bounding box center [338, 168] width 55 height 11
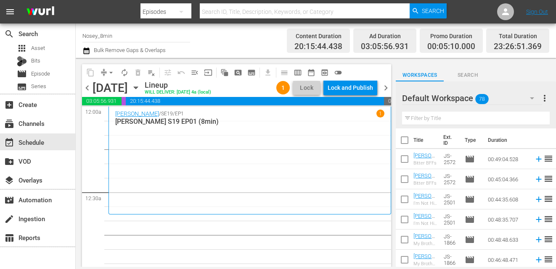
click at [459, 124] on input "text" at bounding box center [476, 118] width 148 height 13
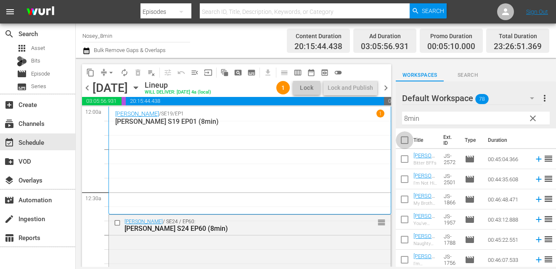
click at [403, 143] on input "checkbox" at bounding box center [405, 142] width 18 height 18
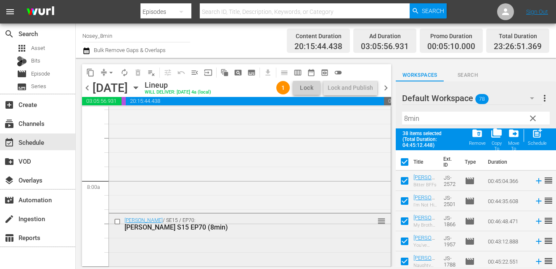
scroll to position [1447, 0]
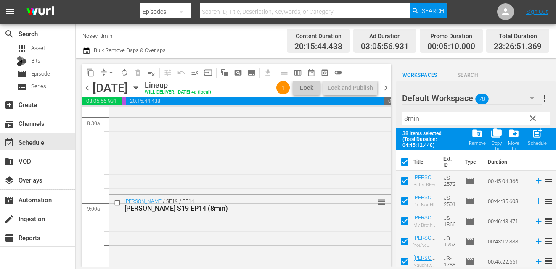
click at [530, 120] on span "clear" at bounding box center [533, 119] width 10 height 10
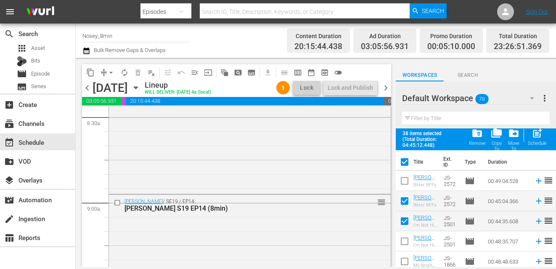
click at [405, 159] on input "checkbox" at bounding box center [405, 164] width 18 height 18
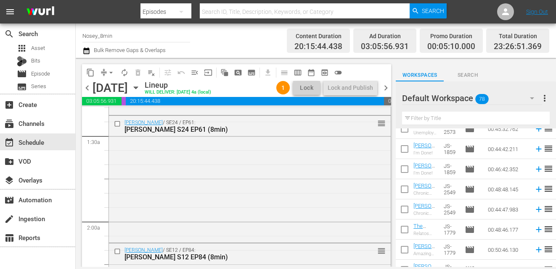
scroll to position [0, 0]
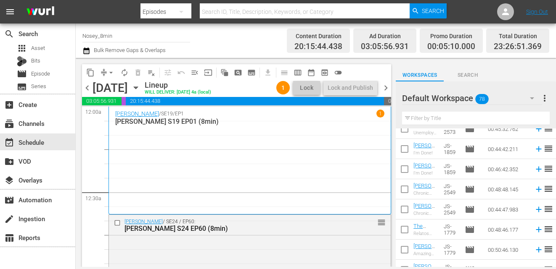
click at [89, 85] on span "chevron_left" at bounding box center [87, 88] width 11 height 11
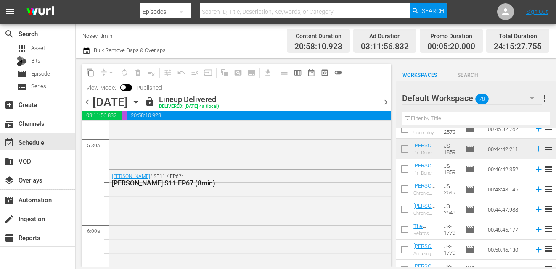
scroll to position [1517, 0]
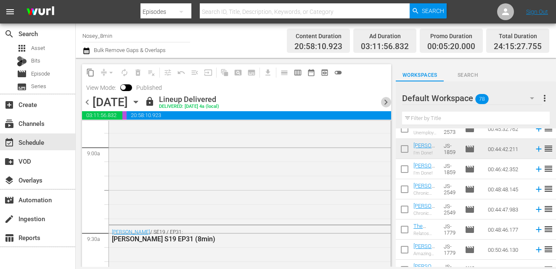
click at [380, 106] on span "chevron_right" at bounding box center [385, 102] width 11 height 11
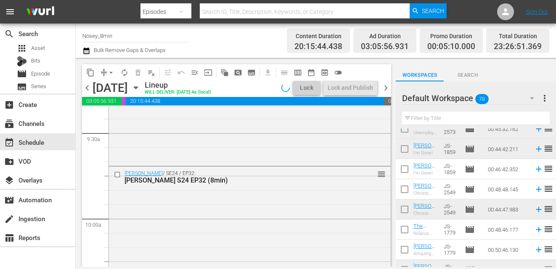
scroll to position [1474, 0]
click at [388, 90] on span "chevron_right" at bounding box center [385, 88] width 11 height 11
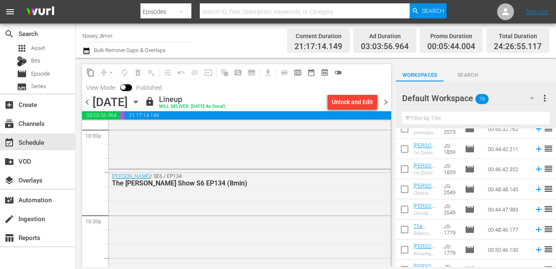
scroll to position [4060, 0]
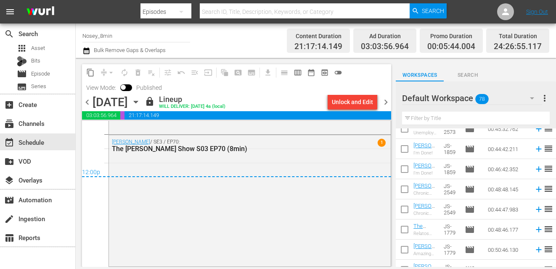
click at [386, 104] on span "chevron_right" at bounding box center [385, 102] width 11 height 11
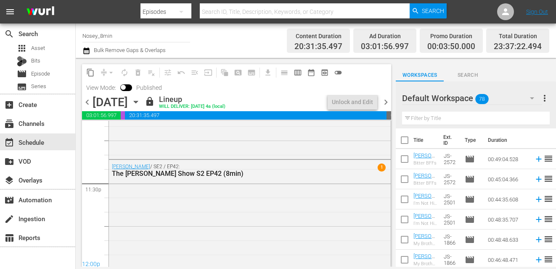
scroll to position [3995, 0]
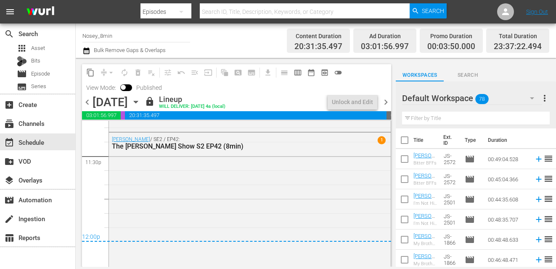
click at [407, 140] on input "checkbox" at bounding box center [405, 142] width 18 height 18
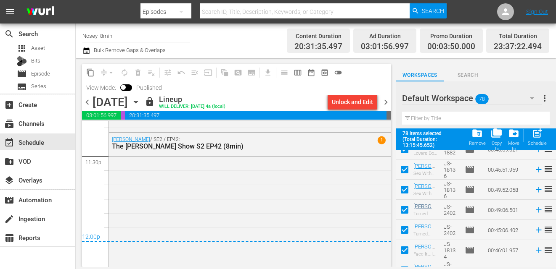
scroll to position [1476, 0]
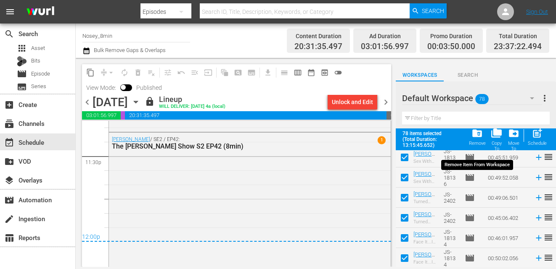
click at [482, 135] on span "folder_delete" at bounding box center [476, 133] width 11 height 11
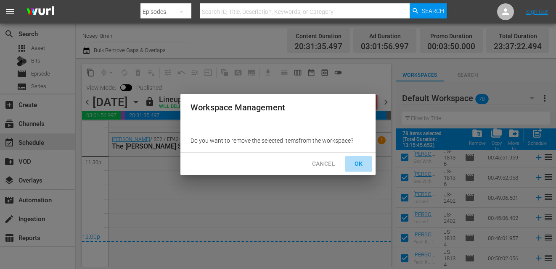
click at [355, 169] on button "OK" at bounding box center [358, 164] width 27 height 16
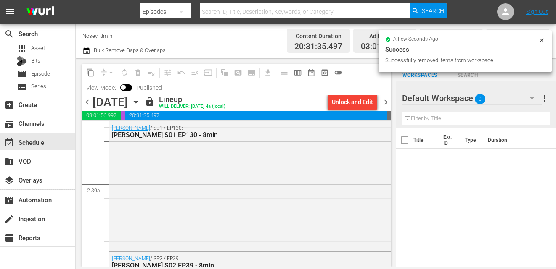
scroll to position [0, 0]
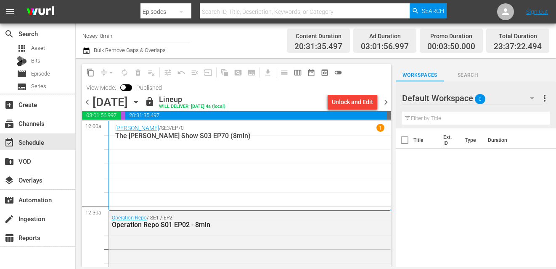
click at [137, 102] on icon "button" at bounding box center [136, 102] width 4 height 2
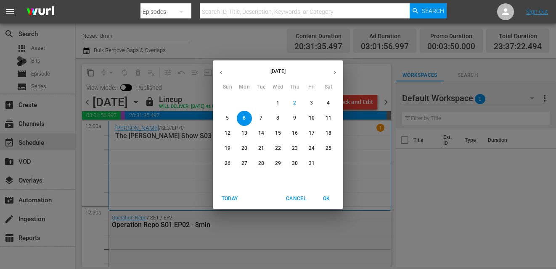
click at [331, 105] on span "4" at bounding box center [328, 103] width 15 height 7
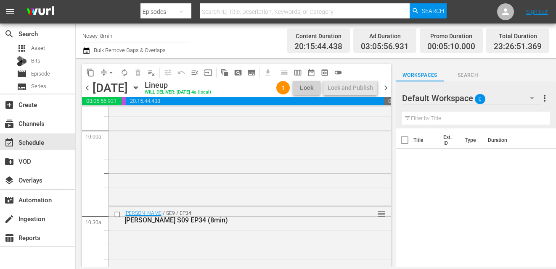
scroll to position [1606, 0]
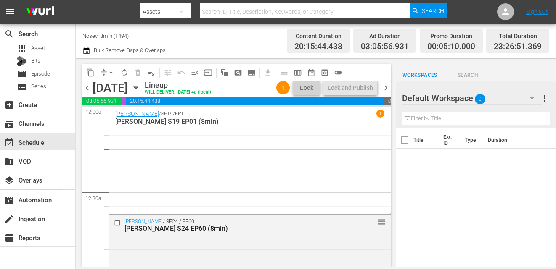
click at [386, 89] on span "chevron_right" at bounding box center [385, 88] width 11 height 11
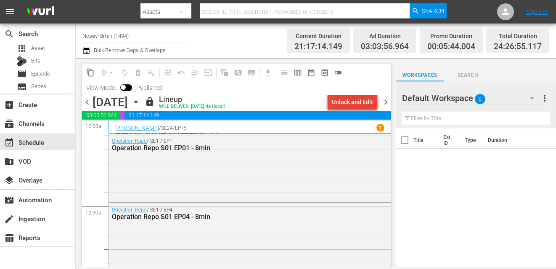
click at [331, 105] on button "Unlock and Edit" at bounding box center [352, 102] width 50 height 15
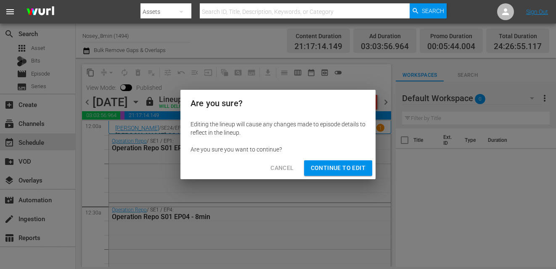
click at [318, 174] on button "Continue to Edit" at bounding box center [338, 169] width 68 height 16
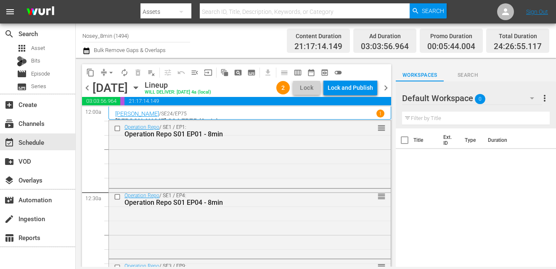
click at [355, 90] on div "Lock and Publish" at bounding box center [349, 87] width 45 height 15
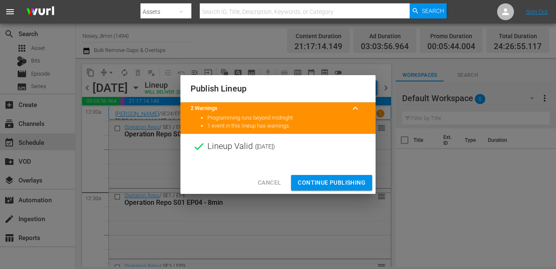
click at [313, 185] on span "Continue Publishing" at bounding box center [332, 183] width 68 height 11
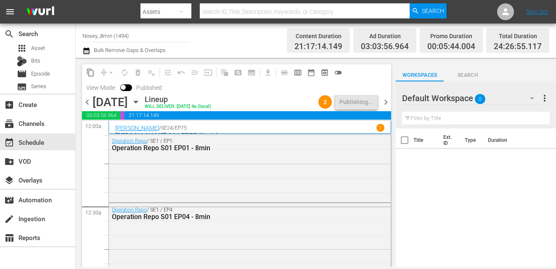
click at [86, 103] on span "chevron_left" at bounding box center [87, 102] width 11 height 11
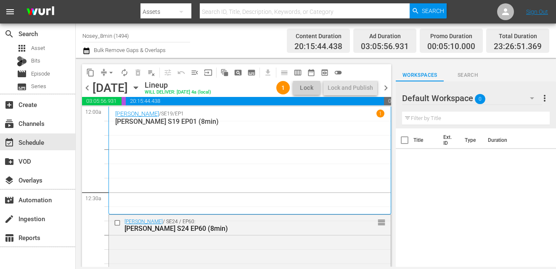
click at [386, 85] on span "chevron_right" at bounding box center [385, 88] width 11 height 11
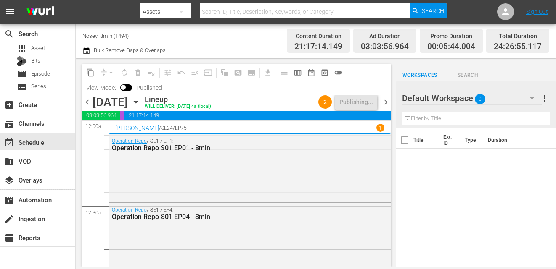
click at [386, 104] on span "chevron_right" at bounding box center [385, 102] width 11 height 11
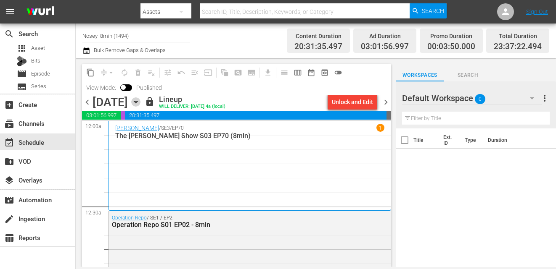
click at [140, 106] on icon "button" at bounding box center [135, 102] width 9 height 9
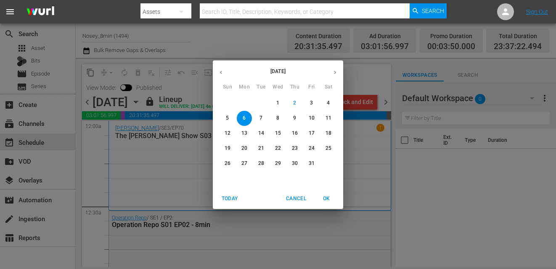
click at [330, 103] on span "4" at bounding box center [328, 103] width 15 height 7
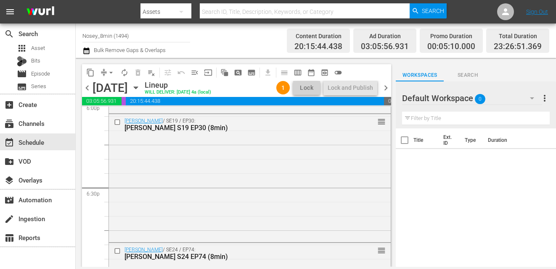
scroll to position [3093, 0]
click at [389, 90] on span "chevron_right" at bounding box center [385, 88] width 11 height 11
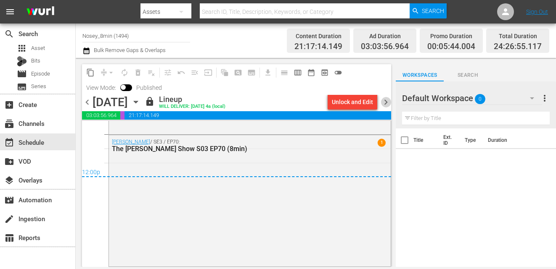
click at [385, 103] on span "chevron_right" at bounding box center [385, 102] width 11 height 11
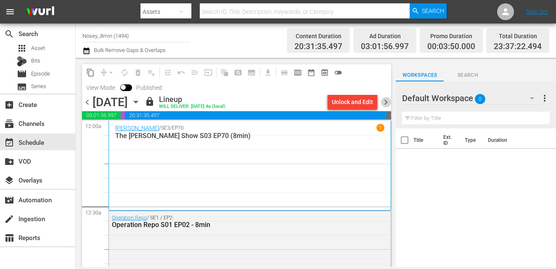
click at [386, 100] on span "chevron_right" at bounding box center [385, 102] width 11 height 11
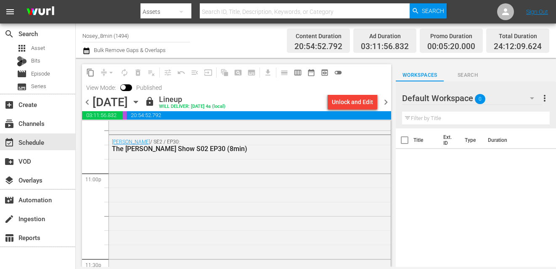
scroll to position [4030, 0]
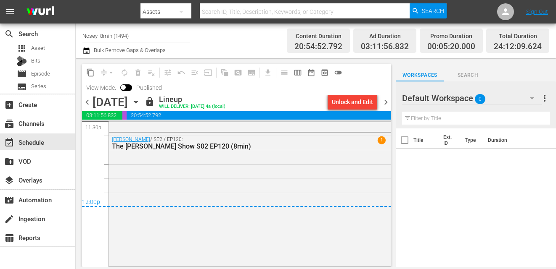
click at [385, 103] on span "chevron_right" at bounding box center [385, 102] width 11 height 11
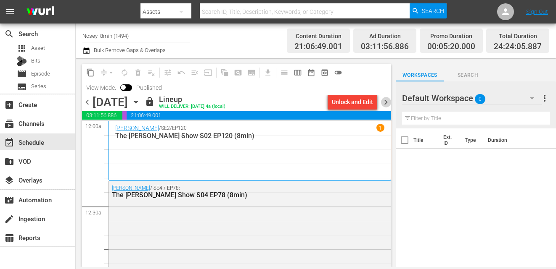
click at [384, 98] on span "chevron_right" at bounding box center [385, 102] width 11 height 11
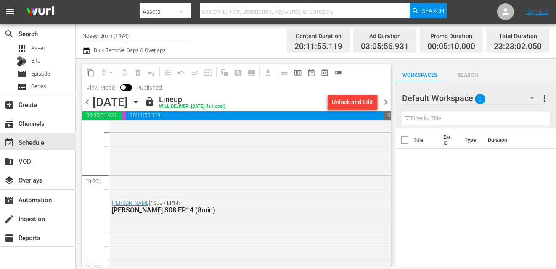
scroll to position [3994, 0]
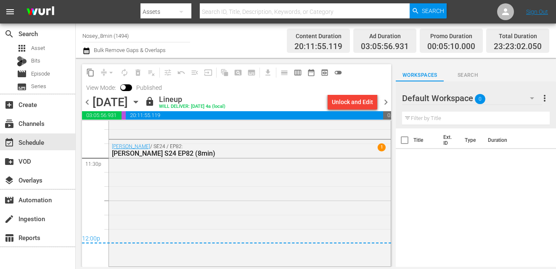
click at [386, 103] on span "chevron_right" at bounding box center [385, 102] width 11 height 11
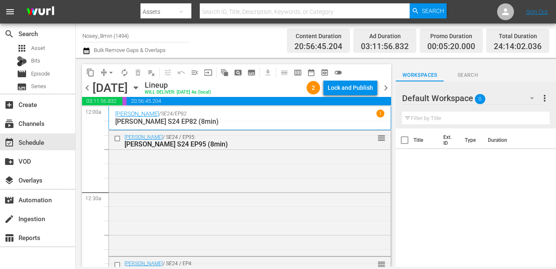
click at [385, 87] on span "chevron_right" at bounding box center [385, 88] width 11 height 11
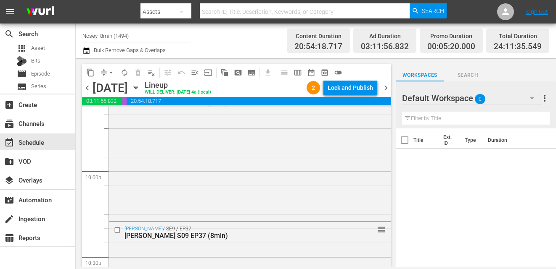
scroll to position [4053, 0]
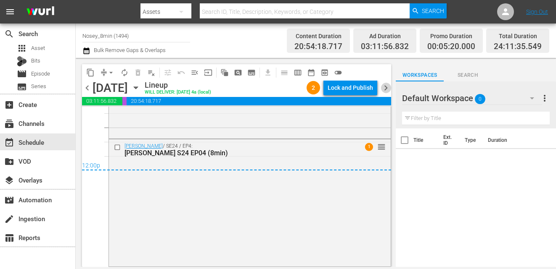
click at [386, 85] on span "chevron_right" at bounding box center [385, 88] width 11 height 11
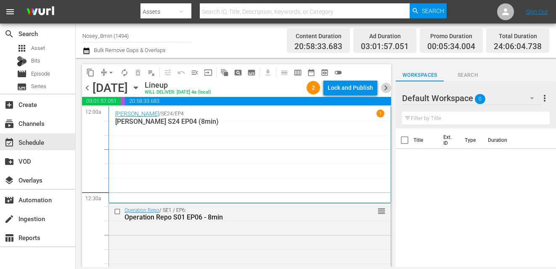
click at [383, 89] on span "chevron_right" at bounding box center [385, 88] width 11 height 11
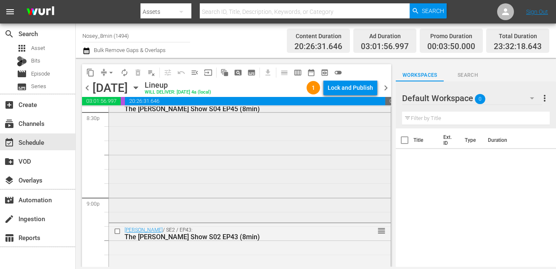
scroll to position [3990, 0]
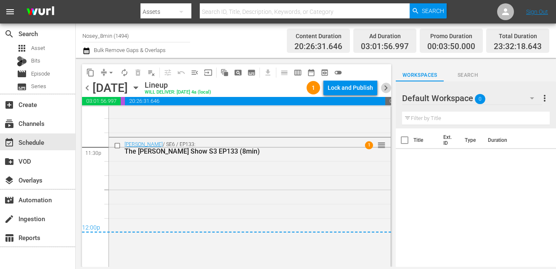
click at [386, 89] on span "chevron_right" at bounding box center [385, 88] width 11 height 11
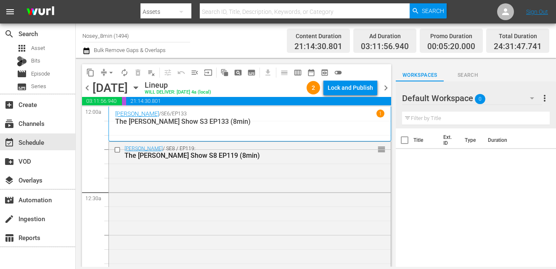
click at [384, 87] on span "chevron_right" at bounding box center [385, 88] width 11 height 11
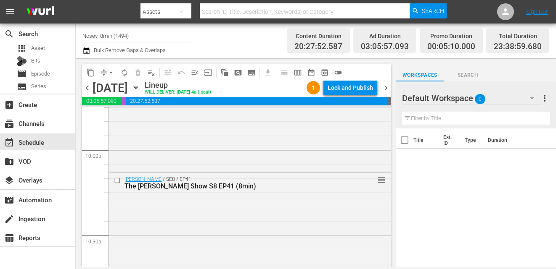
scroll to position [4021, 0]
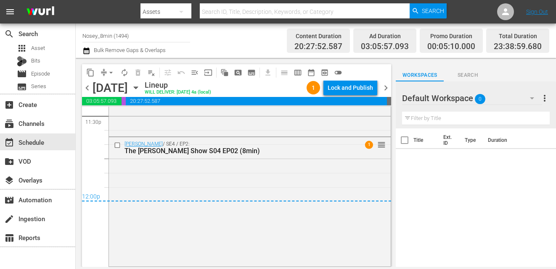
click at [388, 87] on span "chevron_right" at bounding box center [385, 88] width 11 height 11
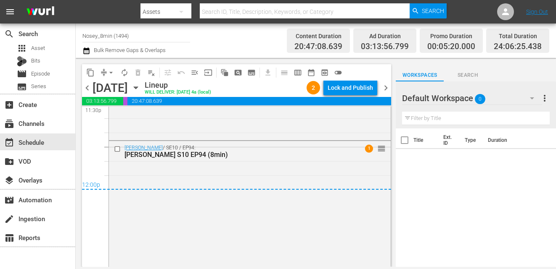
scroll to position [4040, 0]
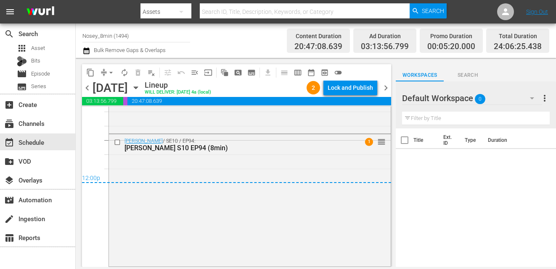
click at [385, 89] on span "chevron_right" at bounding box center [385, 88] width 11 height 11
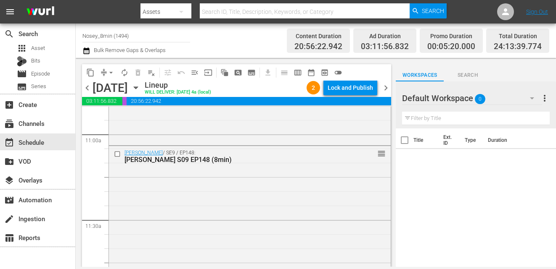
scroll to position [1622, 0]
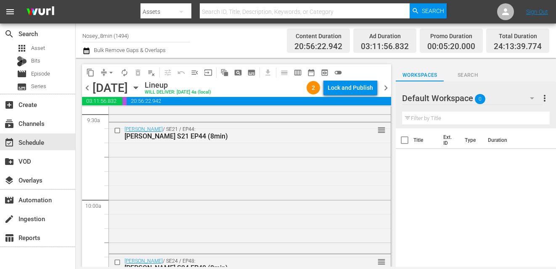
drag, startPoint x: 349, startPoint y: 142, endPoint x: 134, endPoint y: 317, distance: 276.7
click at [134, 269] on html "menu Search By Assets Search ID, Title, Description, Keywords, or Category Sear…" at bounding box center [278, 134] width 556 height 269
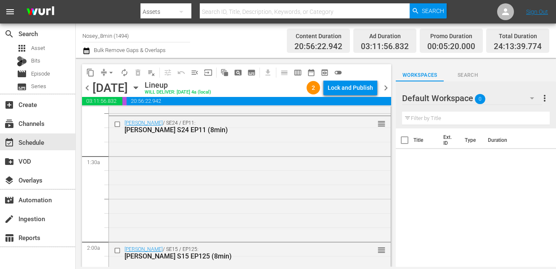
scroll to position [0, 0]
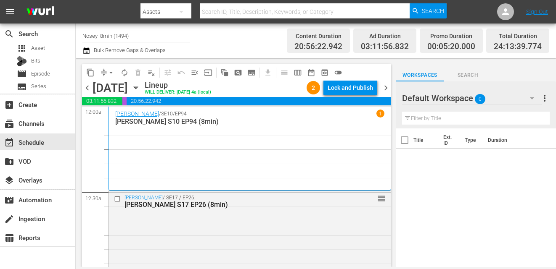
click at [386, 87] on span "chevron_right" at bounding box center [385, 88] width 11 height 11
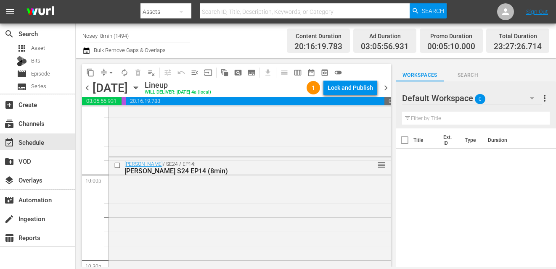
scroll to position [3986, 0]
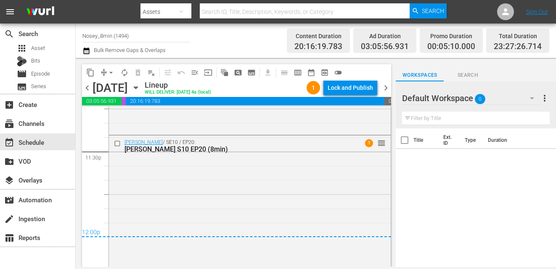
click at [386, 88] on span "chevron_right" at bounding box center [385, 88] width 11 height 11
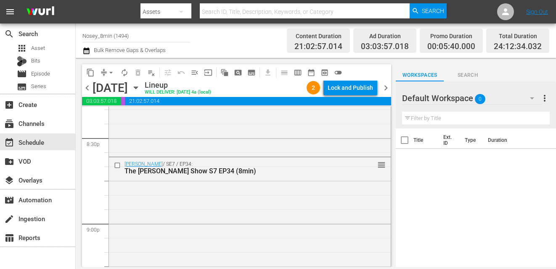
scroll to position [4022, 0]
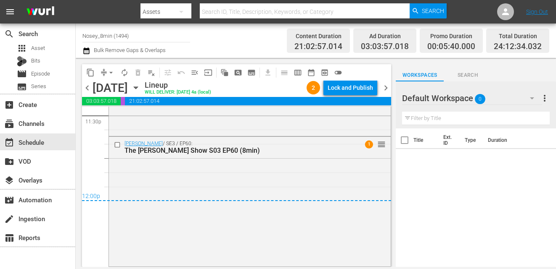
click at [386, 87] on span "chevron_right" at bounding box center [385, 88] width 11 height 11
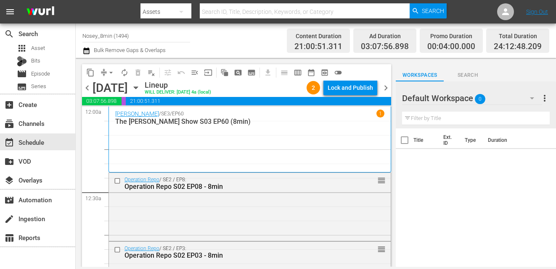
click at [386, 87] on span "chevron_right" at bounding box center [385, 88] width 11 height 11
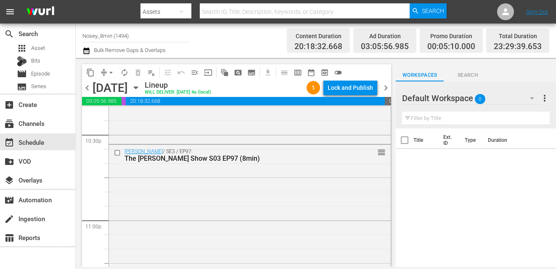
scroll to position [3971, 0]
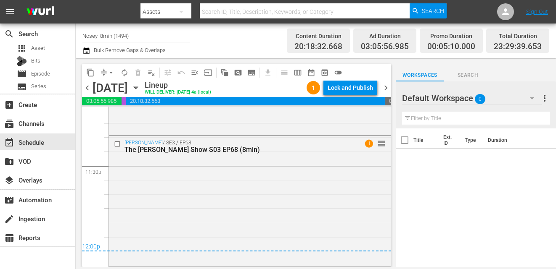
click at [386, 90] on span "chevron_right" at bounding box center [385, 88] width 11 height 11
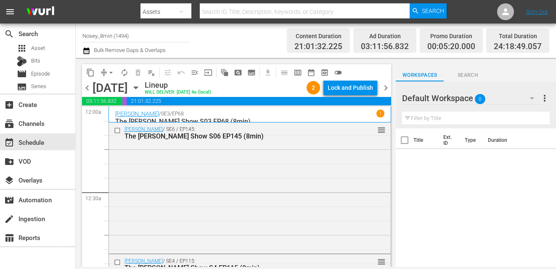
click at [388, 87] on span "chevron_right" at bounding box center [385, 88] width 11 height 11
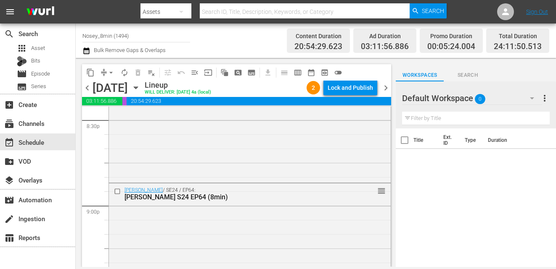
scroll to position [4059, 0]
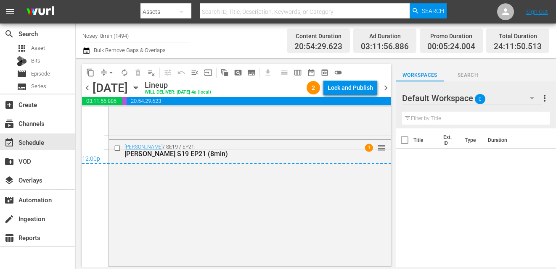
click at [383, 88] on span "chevron_right" at bounding box center [385, 88] width 11 height 11
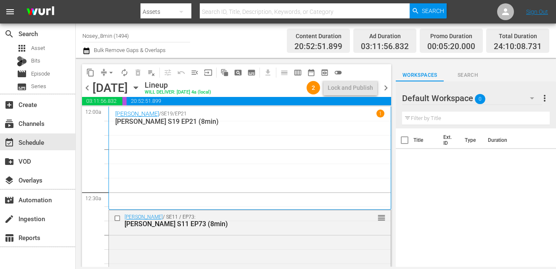
click at [385, 87] on span "chevron_right" at bounding box center [385, 88] width 11 height 11
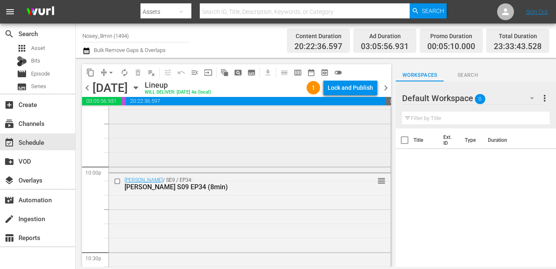
scroll to position [4013, 0]
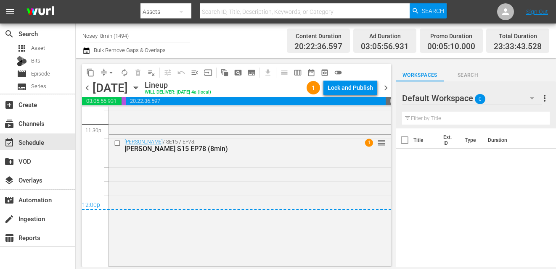
click at [382, 87] on span "chevron_right" at bounding box center [385, 88] width 11 height 11
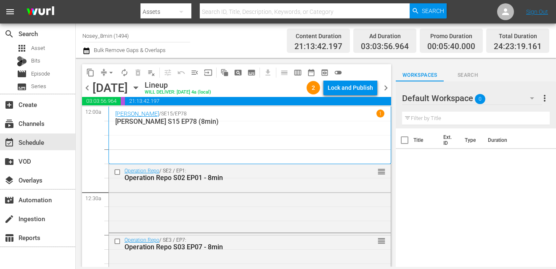
click at [385, 82] on div "chevron_left Sunday, October 26th October 26th Lineup WILL DELIVER: 10/25 @ 4a …" at bounding box center [236, 89] width 309 height 16
click at [385, 86] on span "chevron_right" at bounding box center [385, 88] width 11 height 11
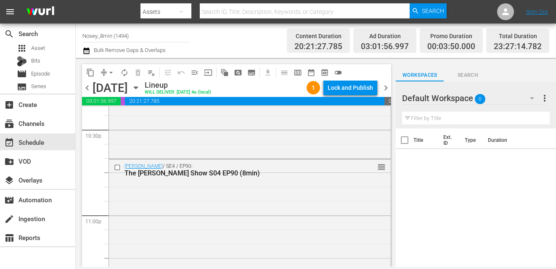
scroll to position [3987, 0]
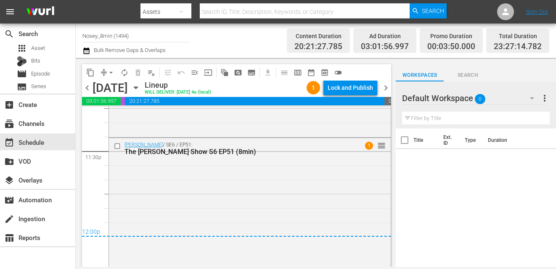
click at [387, 85] on span "chevron_right" at bounding box center [385, 88] width 11 height 11
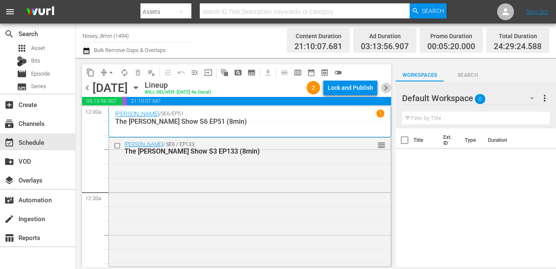
click at [387, 89] on span "chevron_right" at bounding box center [385, 88] width 11 height 11
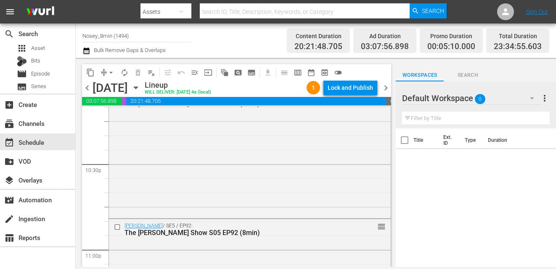
scroll to position [3999, 0]
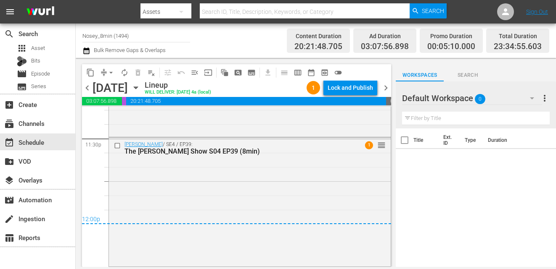
click at [386, 90] on span "chevron_right" at bounding box center [385, 88] width 11 height 11
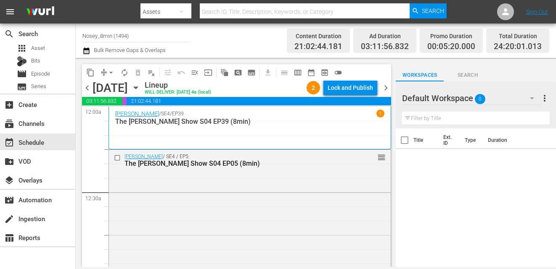
click at [387, 85] on span "chevron_right" at bounding box center [385, 88] width 11 height 11
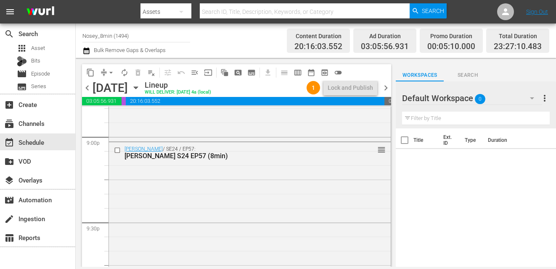
scroll to position [3962, 0]
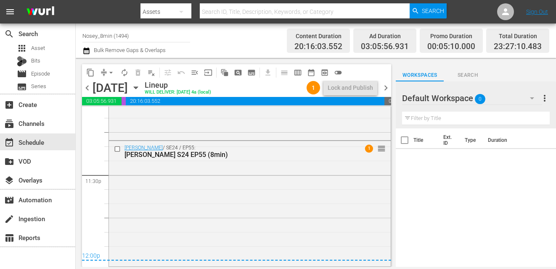
click at [388, 87] on span "chevron_right" at bounding box center [385, 88] width 11 height 11
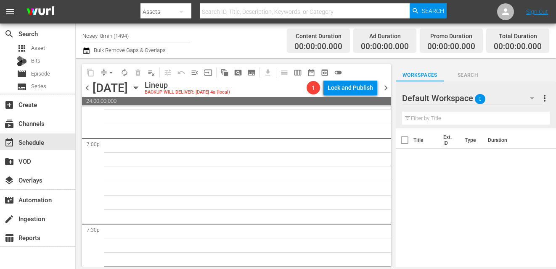
scroll to position [3173, 0]
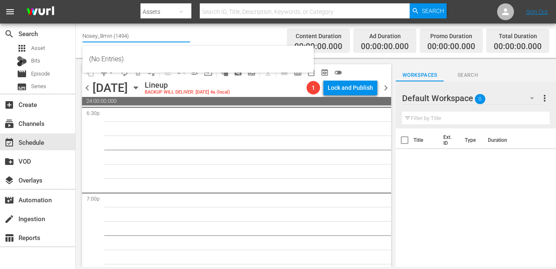
drag, startPoint x: 142, startPoint y: 39, endPoint x: 81, endPoint y: 29, distance: 61.9
click at [81, 29] on div "Channel Title Nosey_8min (1494) Bulk Remove Gaps & Overlaps Content Duration 00…" at bounding box center [316, 41] width 480 height 34
click at [140, 85] on icon "button" at bounding box center [135, 87] width 9 height 9
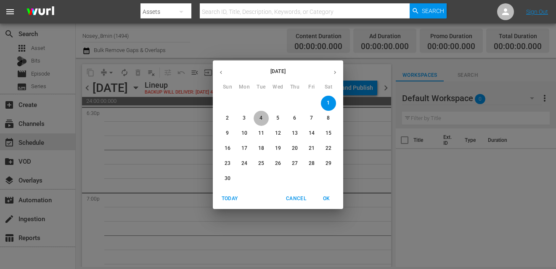
click at [261, 120] on p "4" at bounding box center [260, 118] width 3 height 7
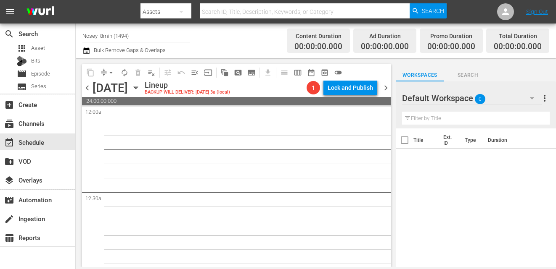
click at [143, 90] on div "Tuesday, November 4th November 4th" at bounding box center [117, 88] width 50 height 14
click at [140, 90] on icon "button" at bounding box center [135, 87] width 9 height 9
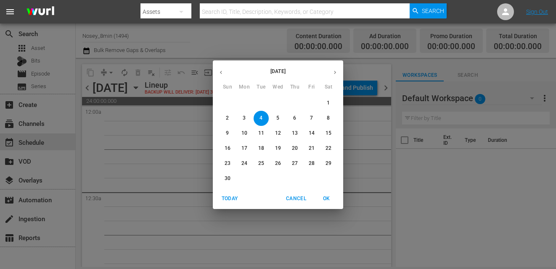
click at [221, 74] on icon "button" at bounding box center [221, 72] width 6 height 6
click at [328, 101] on p "4" at bounding box center [328, 103] width 3 height 7
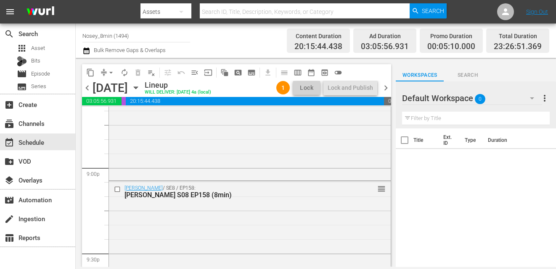
scroll to position [3596, 0]
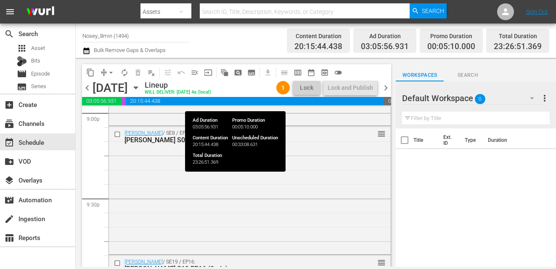
click at [338, 98] on span "20:15:44.438" at bounding box center [255, 101] width 258 height 8
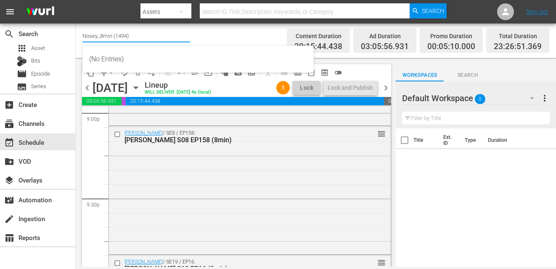
drag, startPoint x: 136, startPoint y: 37, endPoint x: 95, endPoint y: 37, distance: 40.4
click at [95, 37] on input "Nosey_8min (1494)" at bounding box center [136, 36] width 108 height 20
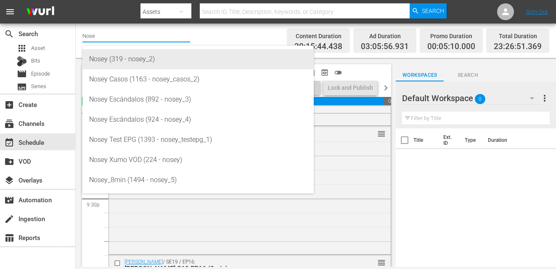
click at [153, 61] on div "Nosey (319 - nosey_2)" at bounding box center [198, 59] width 218 height 20
type input "Nosey (319 - nosey_2)"
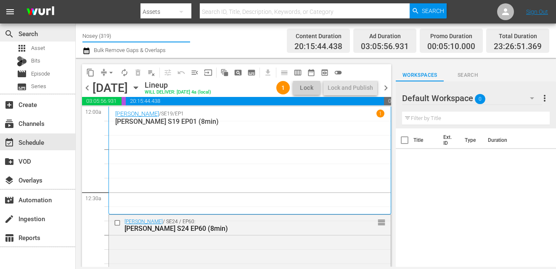
drag, startPoint x: 158, startPoint y: 37, endPoint x: 67, endPoint y: 37, distance: 90.8
click at [76, 0] on div "search Search apps Asset Bits movie Episode subtitles Series add_box Create sub…" at bounding box center [316, 0] width 480 height 0
type input "escandalos"
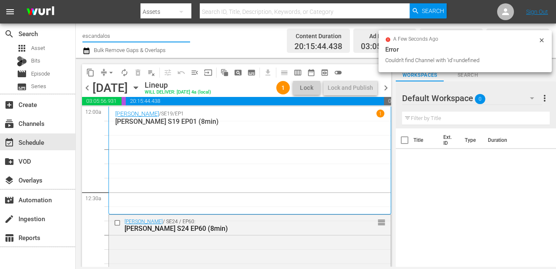
drag, startPoint x: 140, startPoint y: 40, endPoint x: 91, endPoint y: 37, distance: 49.3
click at [91, 37] on input "escandalos" at bounding box center [136, 36] width 108 height 20
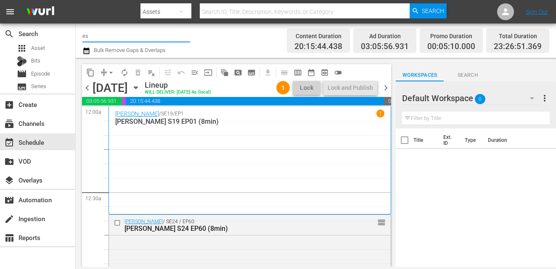
type input "e"
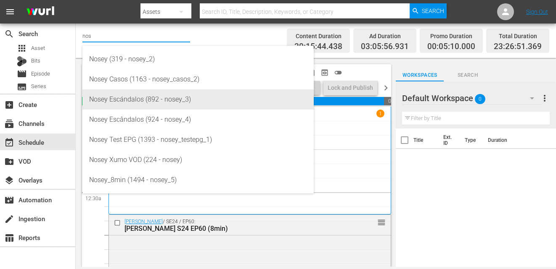
click at [165, 107] on div "Nosey Escándalos (892 - nosey_3)" at bounding box center [198, 100] width 218 height 20
type input "Nosey Escándalos (892 - nosey_3)"
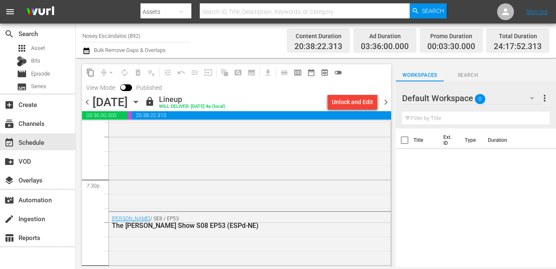
scroll to position [4034, 0]
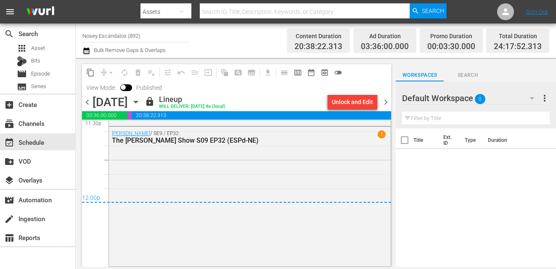
click at [388, 104] on span "chevron_right" at bounding box center [385, 102] width 11 height 11
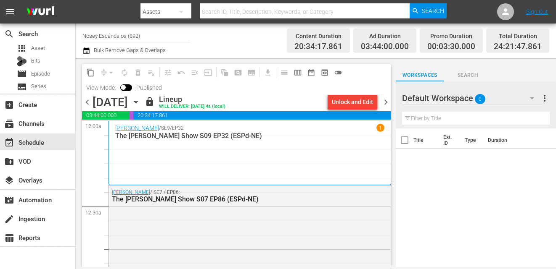
click at [387, 102] on span "chevron_right" at bounding box center [385, 102] width 11 height 11
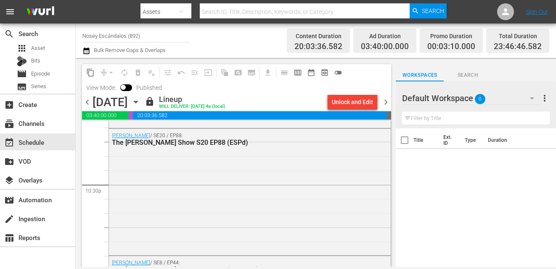
scroll to position [4059, 0]
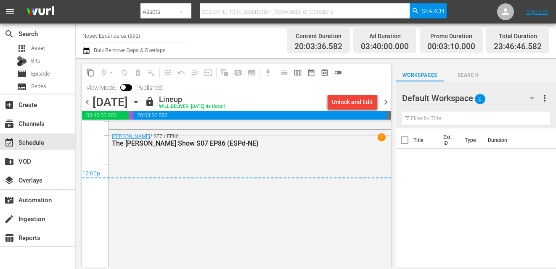
click at [385, 100] on span "chevron_right" at bounding box center [385, 102] width 11 height 11
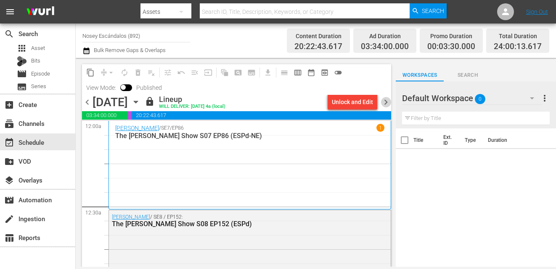
click at [384, 100] on span "chevron_right" at bounding box center [385, 102] width 11 height 11
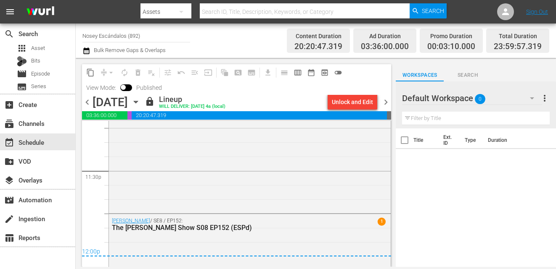
scroll to position [4059, 0]
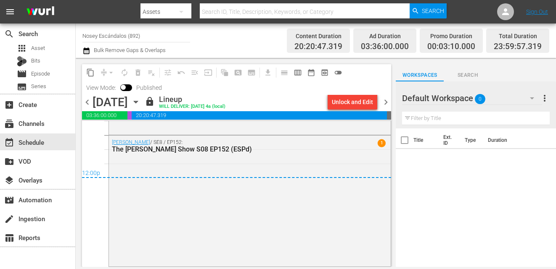
click at [386, 100] on span "chevron_right" at bounding box center [385, 102] width 11 height 11
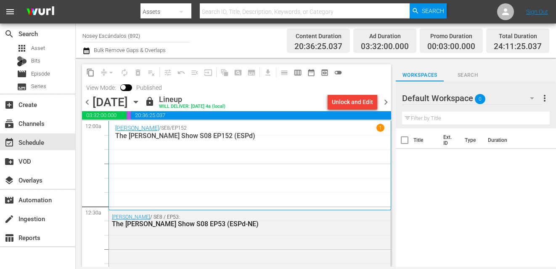
click at [381, 102] on span "chevron_right" at bounding box center [385, 102] width 11 height 11
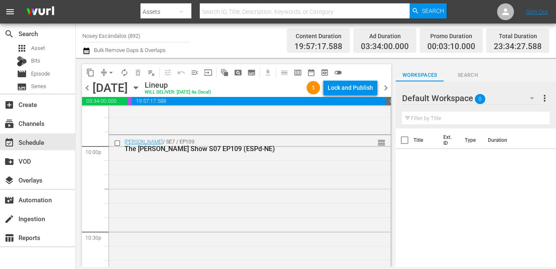
scroll to position [4005, 0]
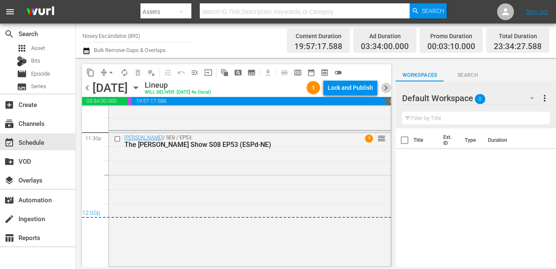
click at [388, 88] on span "chevron_right" at bounding box center [385, 88] width 11 height 11
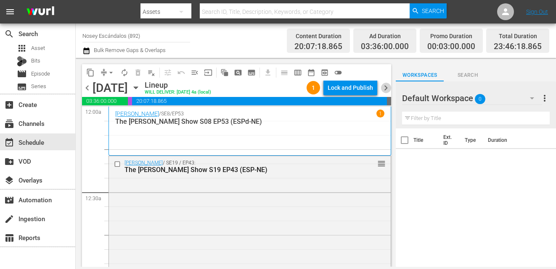
click at [381, 90] on span "chevron_right" at bounding box center [385, 88] width 11 height 11
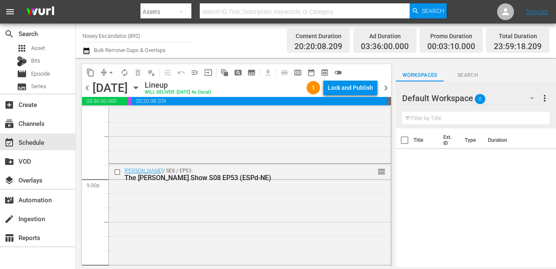
scroll to position [3829, 0]
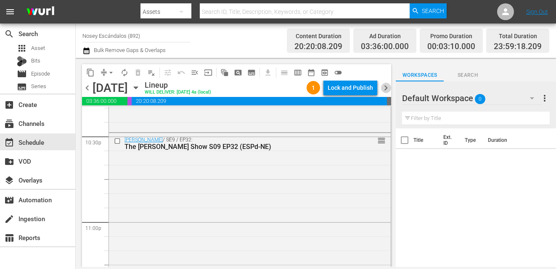
click at [386, 91] on span "chevron_right" at bounding box center [385, 88] width 11 height 11
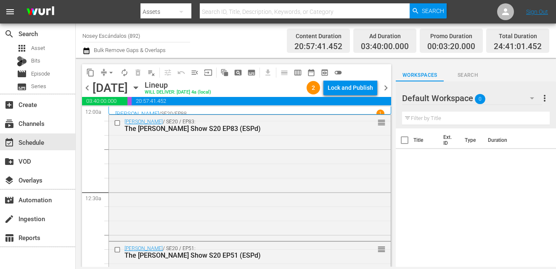
click at [389, 88] on span "chevron_right" at bounding box center [385, 88] width 11 height 11
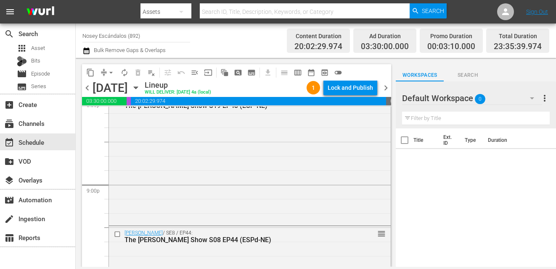
scroll to position [4011, 0]
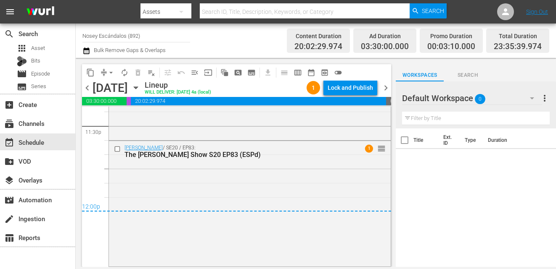
click at [385, 92] on span "chevron_right" at bounding box center [385, 88] width 11 height 11
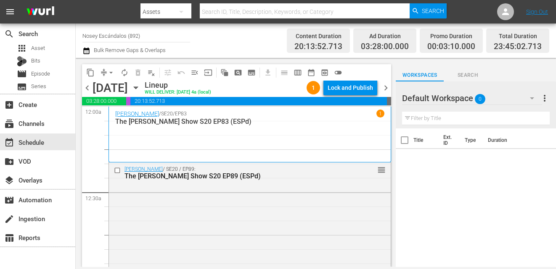
click at [386, 89] on span "chevron_right" at bounding box center [385, 88] width 11 height 11
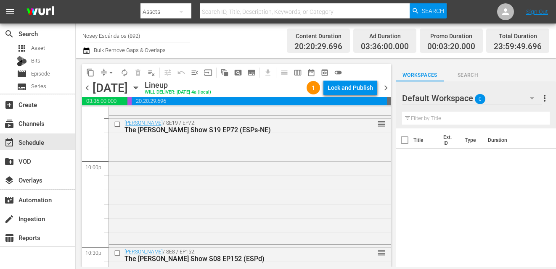
scroll to position [3968, 0]
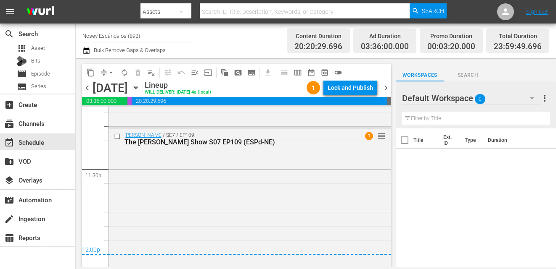
click at [383, 87] on span "chevron_right" at bounding box center [385, 88] width 11 height 11
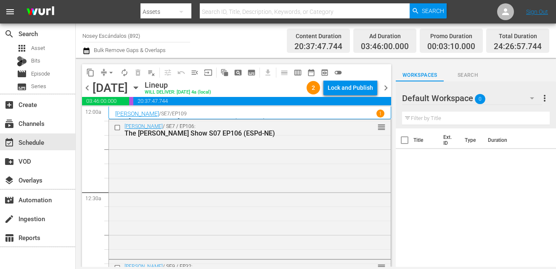
click at [386, 87] on span "chevron_right" at bounding box center [385, 88] width 11 height 11
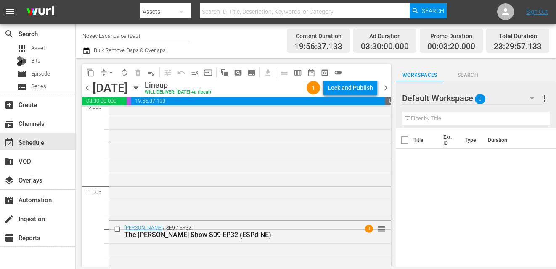
scroll to position [3960, 0]
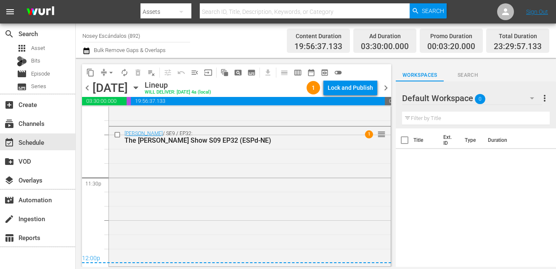
click at [386, 87] on span "chevron_right" at bounding box center [385, 88] width 11 height 11
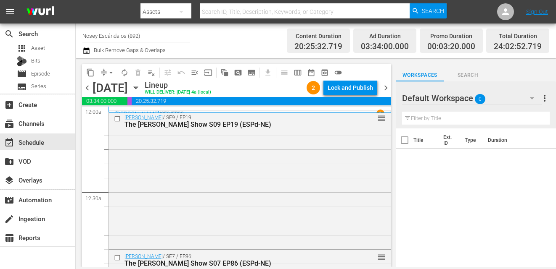
click at [385, 88] on span "chevron_right" at bounding box center [385, 88] width 11 height 11
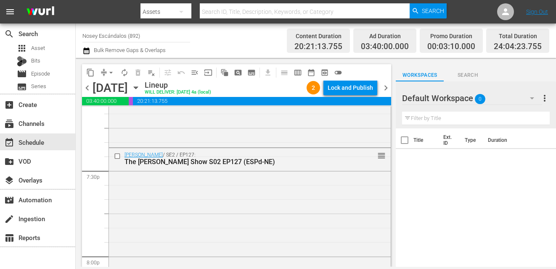
scroll to position [3980, 0]
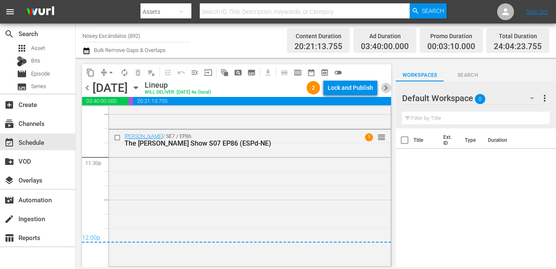
click at [387, 84] on span "chevron_right" at bounding box center [385, 88] width 11 height 11
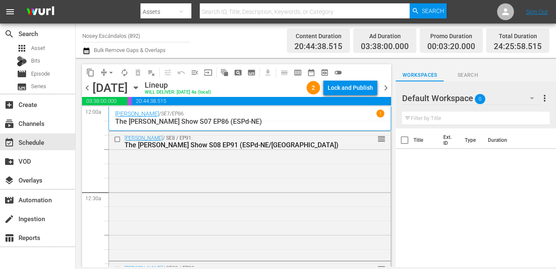
click at [390, 88] on span "chevron_right" at bounding box center [385, 88] width 11 height 11
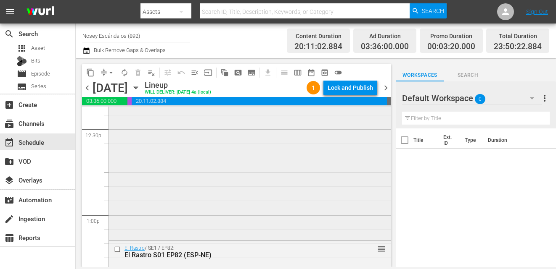
scroll to position [2116, 0]
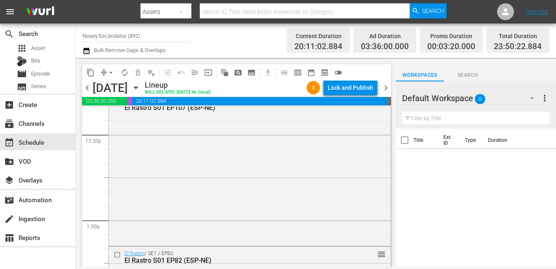
click at [386, 88] on span "chevron_right" at bounding box center [385, 88] width 11 height 11
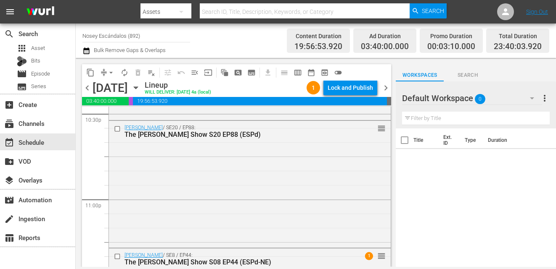
scroll to position [3970, 0]
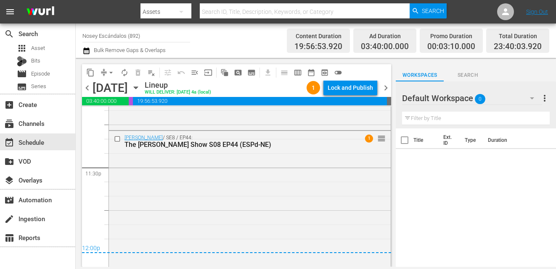
click at [387, 86] on span "chevron_right" at bounding box center [385, 88] width 11 height 11
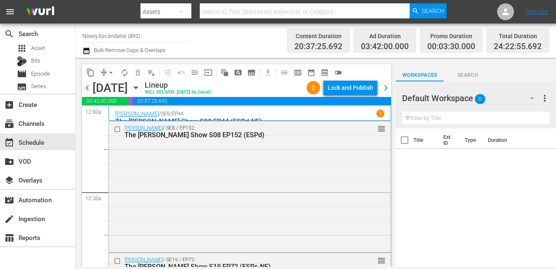
click at [386, 90] on span "chevron_right" at bounding box center [385, 88] width 11 height 11
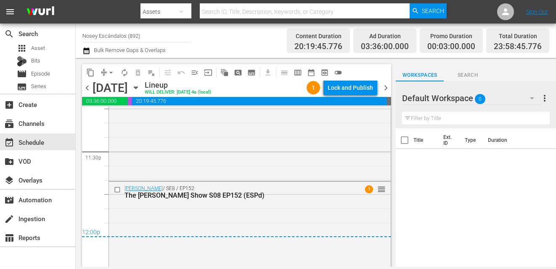
scroll to position [4032, 0]
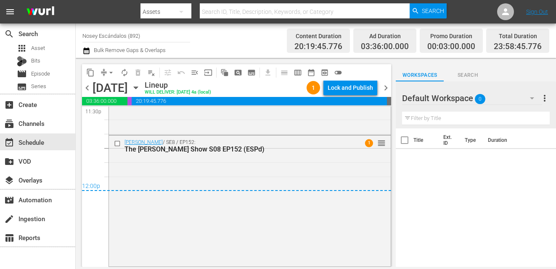
click at [388, 87] on span "chevron_right" at bounding box center [385, 88] width 11 height 11
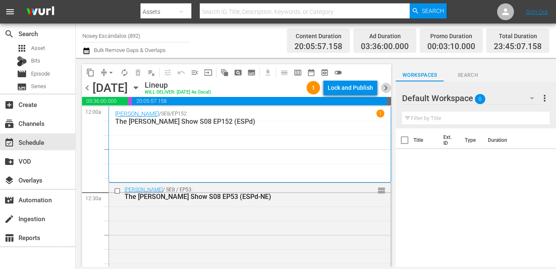
click at [386, 91] on span "chevron_right" at bounding box center [385, 88] width 11 height 11
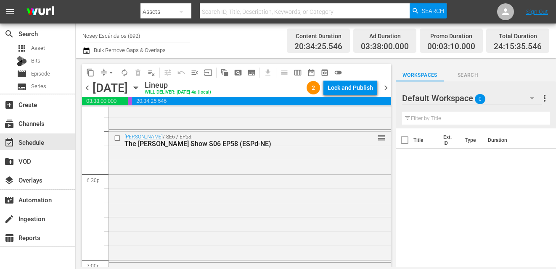
scroll to position [4034, 0]
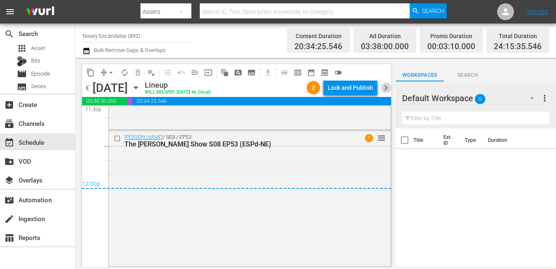
click at [385, 89] on span "chevron_right" at bounding box center [385, 88] width 11 height 11
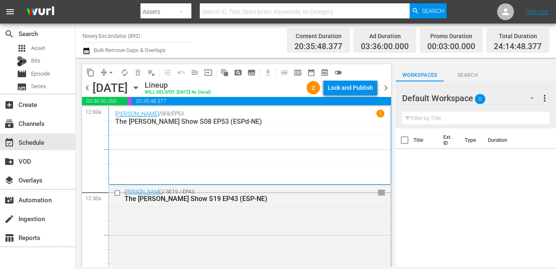
click at [387, 91] on span "chevron_right" at bounding box center [385, 88] width 11 height 11
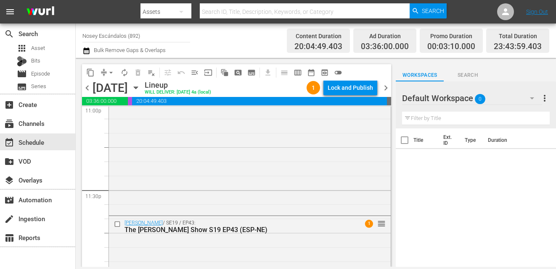
scroll to position [4030, 0]
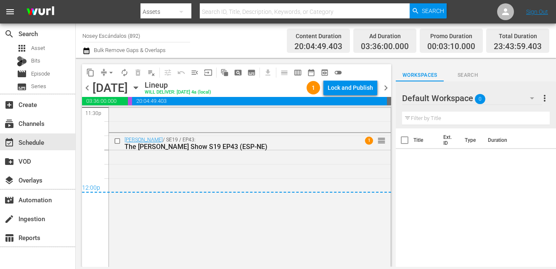
click at [390, 86] on span "chevron_right" at bounding box center [385, 88] width 11 height 11
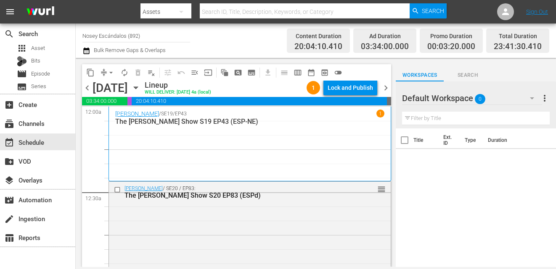
click at [385, 92] on span "chevron_right" at bounding box center [385, 88] width 11 height 11
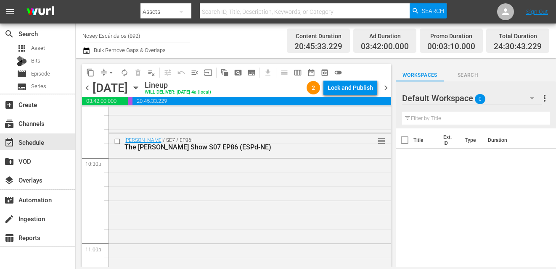
scroll to position [4066, 0]
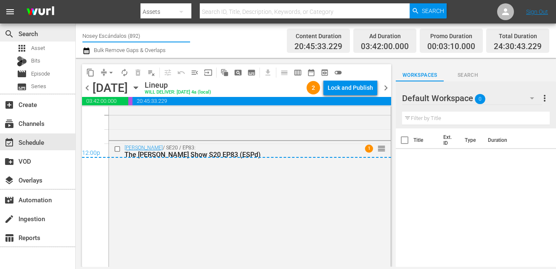
drag, startPoint x: 147, startPoint y: 40, endPoint x: 32, endPoint y: 36, distance: 114.4
click at [76, 0] on div "search Search apps Asset Bits movie Episode subtitles Series add_box Create sub…" at bounding box center [316, 0] width 480 height 0
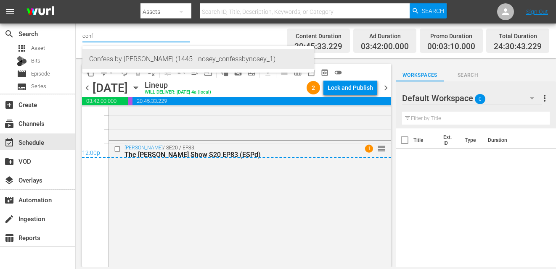
click at [116, 61] on div "Confess by Nosey (1445 - nosey_confessbynosey_1)" at bounding box center [198, 59] width 218 height 20
type input "Confess by Nosey (1445 - nosey_confessbynosey_1)"
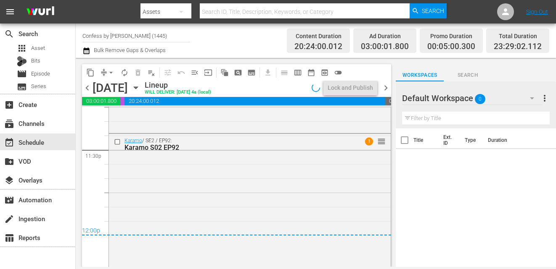
scroll to position [3988, 0]
click at [140, 87] on icon "button" at bounding box center [135, 87] width 9 height 9
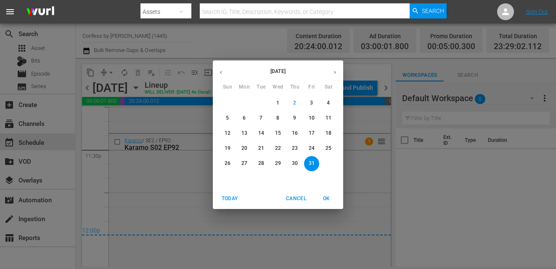
click at [329, 106] on p "4" at bounding box center [328, 103] width 3 height 7
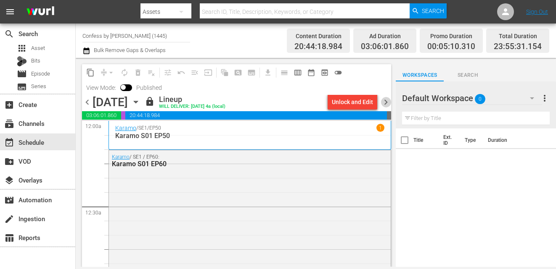
click at [388, 101] on span "chevron_right" at bounding box center [385, 102] width 11 height 11
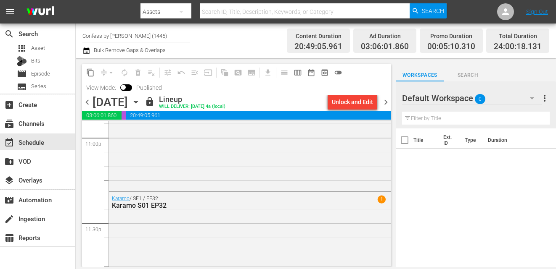
scroll to position [3987, 0]
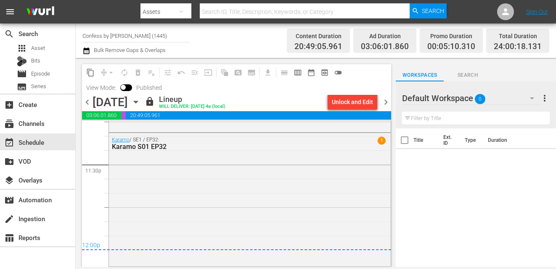
click at [386, 104] on span "chevron_right" at bounding box center [385, 102] width 11 height 11
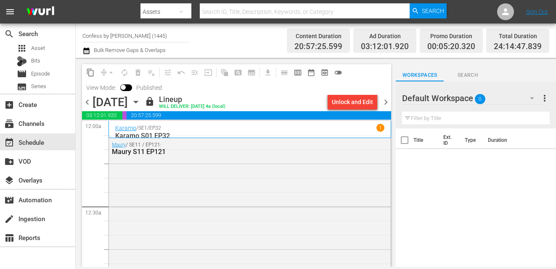
click at [391, 96] on div "content_copy compress arrow_drop_down autorenew_outlined delete_forever_outline…" at bounding box center [234, 162] width 317 height 209
click at [385, 101] on span "chevron_right" at bounding box center [385, 102] width 11 height 11
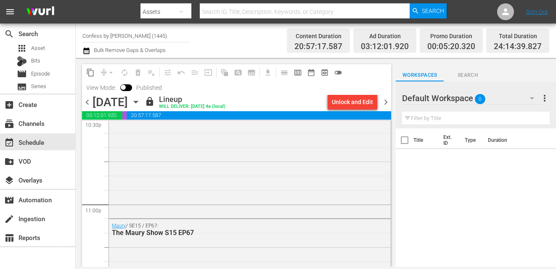
scroll to position [3979, 0]
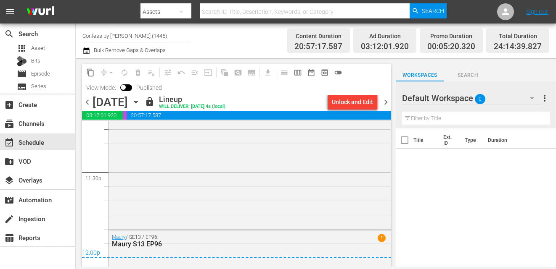
click at [386, 103] on span "chevron_right" at bounding box center [385, 102] width 11 height 11
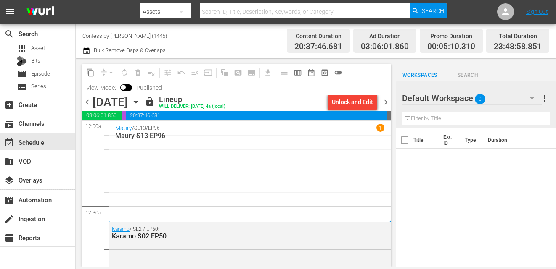
click at [387, 98] on span "chevron_right" at bounding box center [385, 102] width 11 height 11
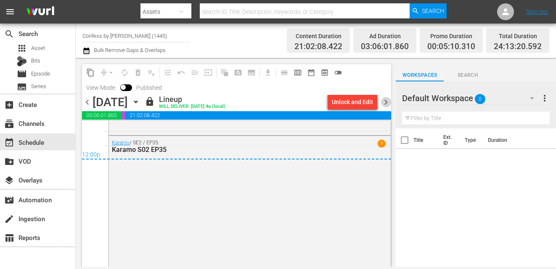
click at [390, 97] on span "chevron_right" at bounding box center [385, 102] width 11 height 11
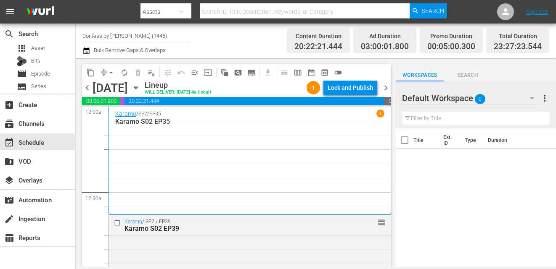
click at [390, 90] on span "chevron_right" at bounding box center [385, 88] width 11 height 11
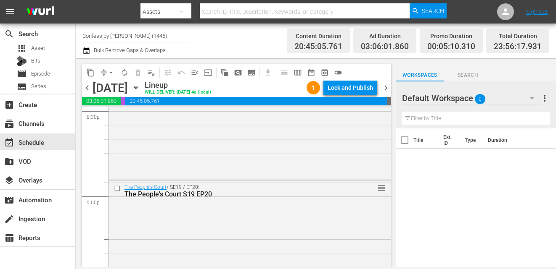
scroll to position [3960, 0]
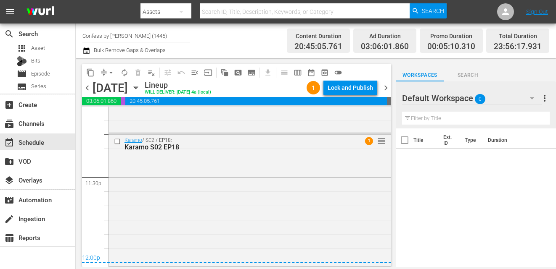
click at [387, 88] on span "chevron_right" at bounding box center [385, 88] width 11 height 11
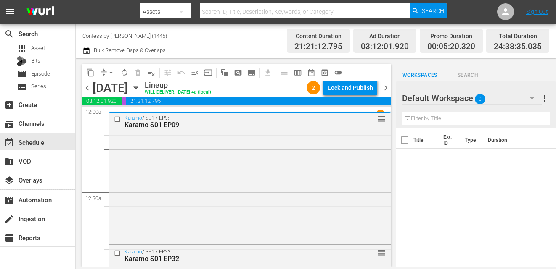
click at [382, 88] on span "chevron_right" at bounding box center [385, 88] width 11 height 11
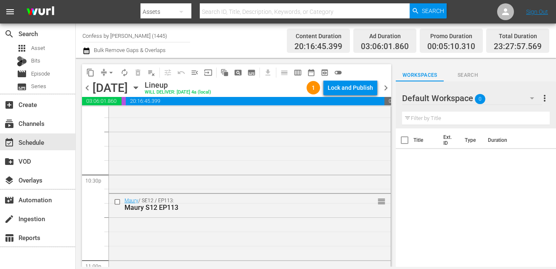
scroll to position [3979, 0]
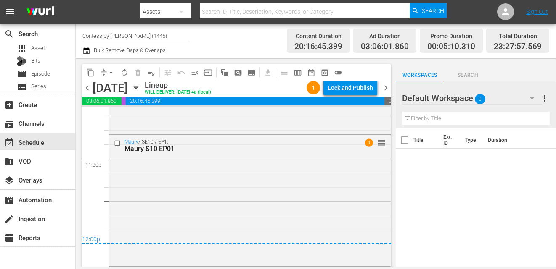
click at [384, 96] on div "chevron_left Monday, October 13th October 13th Lineup WILL DELIVER: 10/12 @ 4a …" at bounding box center [236, 89] width 309 height 16
click at [384, 87] on span "chevron_right" at bounding box center [385, 88] width 11 height 11
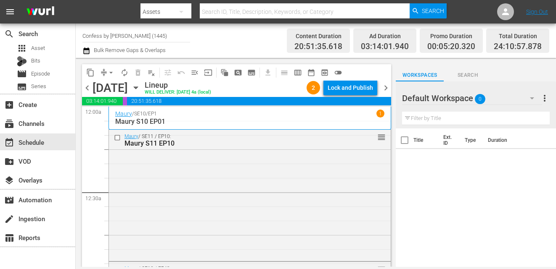
click at [386, 87] on span "chevron_right" at bounding box center [385, 88] width 11 height 11
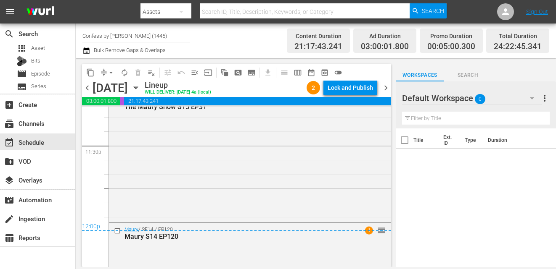
scroll to position [4075, 0]
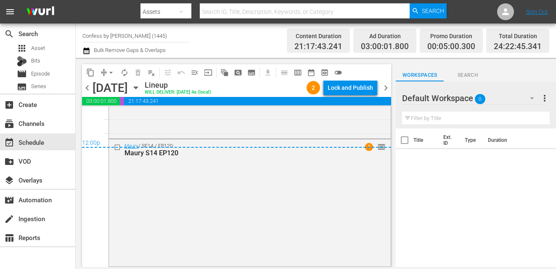
click at [383, 90] on span "chevron_right" at bounding box center [385, 88] width 11 height 11
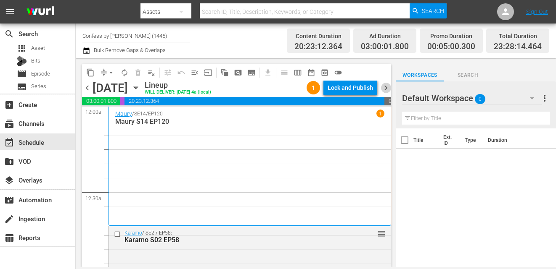
click at [384, 87] on span "chevron_right" at bounding box center [385, 88] width 11 height 11
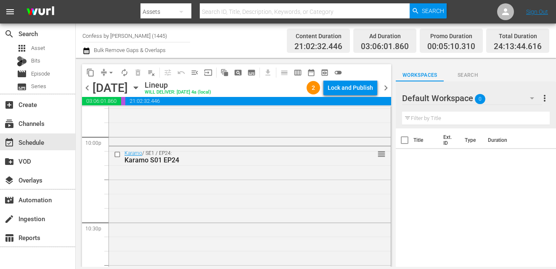
scroll to position [4024, 0]
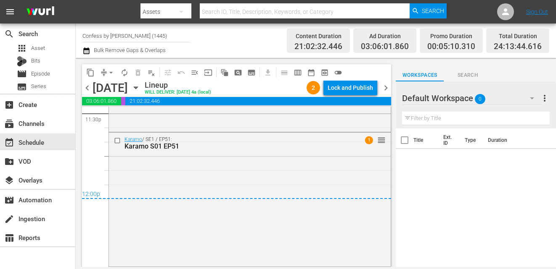
click at [386, 84] on span "chevron_right" at bounding box center [385, 88] width 11 height 11
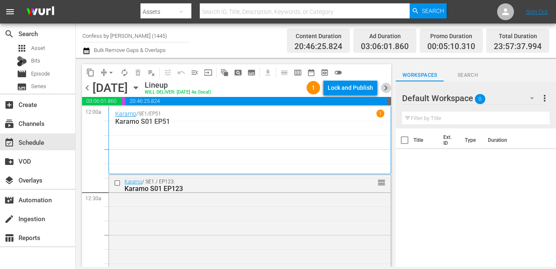
click at [381, 92] on span "chevron_right" at bounding box center [385, 88] width 11 height 11
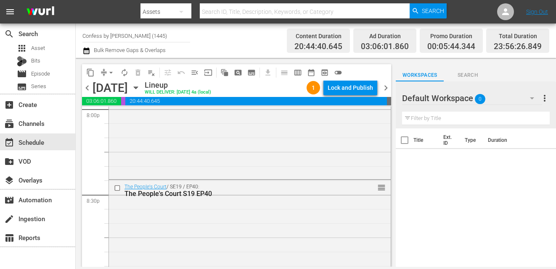
scroll to position [3837, 0]
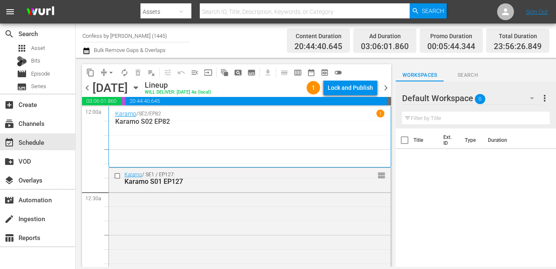
scroll to position [4006, 0]
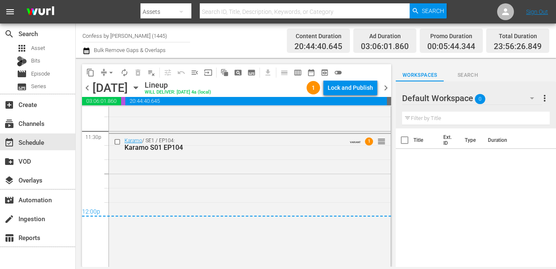
click at [385, 90] on span "chevron_right" at bounding box center [385, 88] width 11 height 11
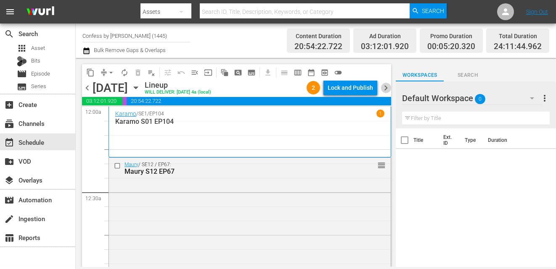
click at [383, 83] on span "chevron_right" at bounding box center [385, 88] width 11 height 11
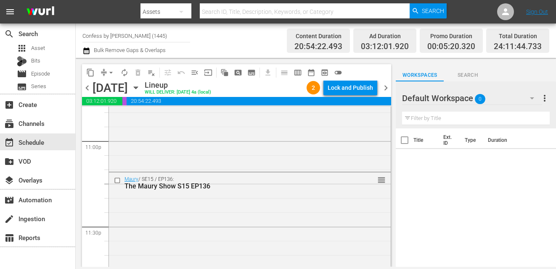
scroll to position [4074, 0]
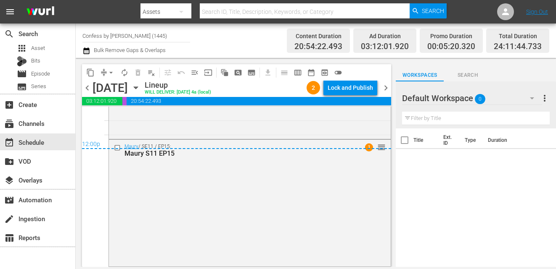
click at [385, 92] on span "chevron_right" at bounding box center [385, 88] width 11 height 11
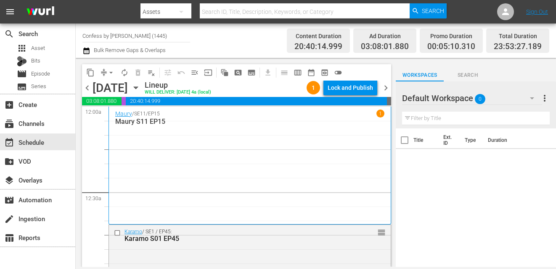
click at [386, 91] on span "chevron_right" at bounding box center [385, 88] width 11 height 11
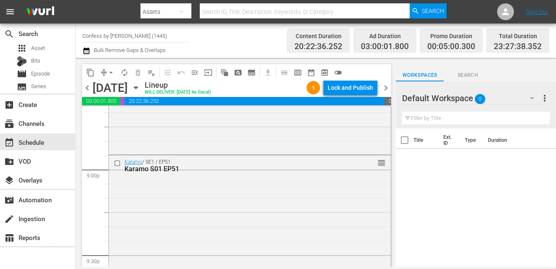
scroll to position [3963, 0]
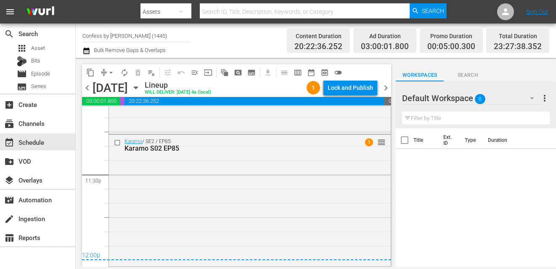
click at [388, 84] on span "chevron_right" at bounding box center [385, 88] width 11 height 11
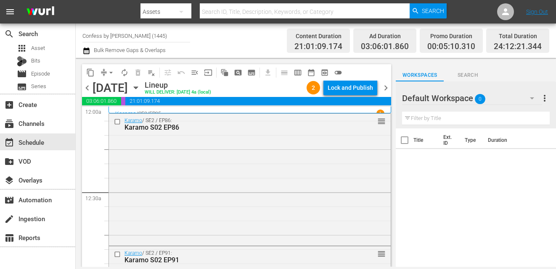
click at [388, 87] on span "chevron_right" at bounding box center [385, 88] width 11 height 11
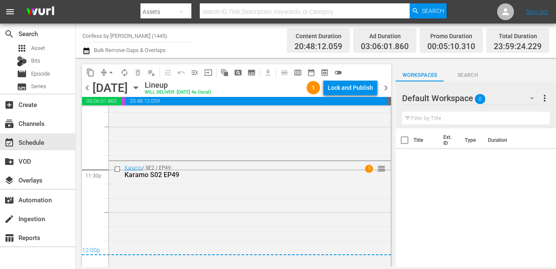
scroll to position [3996, 0]
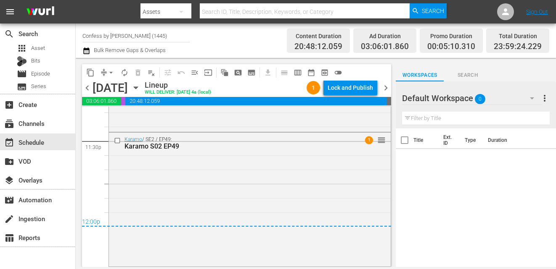
click at [383, 86] on span "chevron_right" at bounding box center [385, 88] width 11 height 11
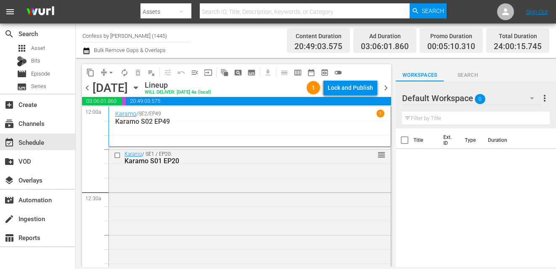
click at [385, 91] on span "chevron_right" at bounding box center [385, 88] width 11 height 11
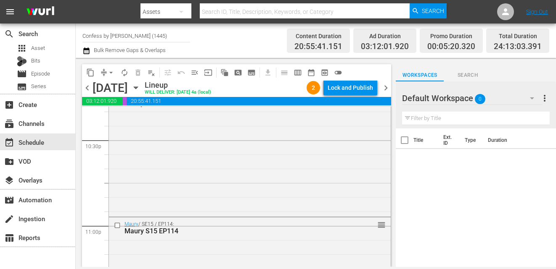
scroll to position [4034, 0]
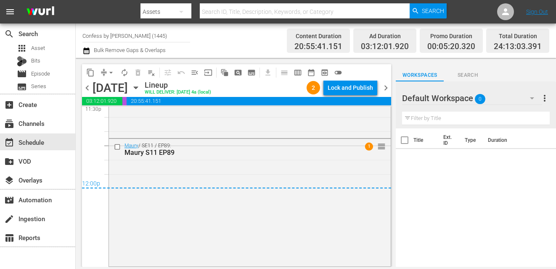
click at [388, 85] on span "chevron_right" at bounding box center [385, 88] width 11 height 11
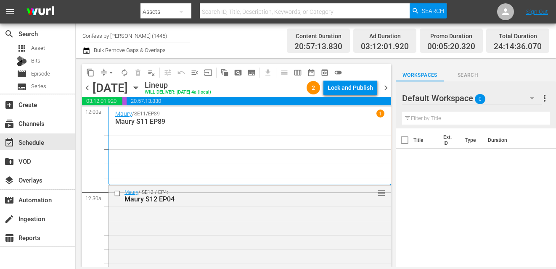
click at [386, 88] on span "chevron_right" at bounding box center [385, 88] width 11 height 11
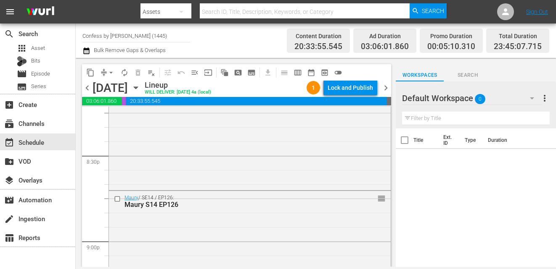
scroll to position [4034, 0]
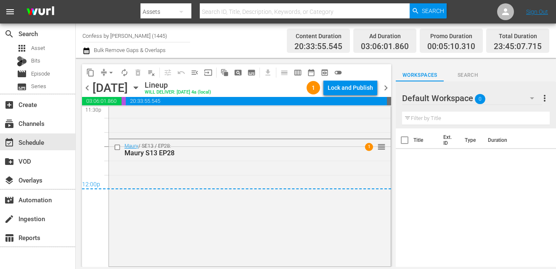
click at [388, 87] on span "chevron_right" at bounding box center [385, 88] width 11 height 11
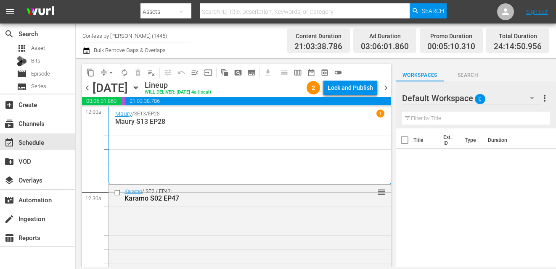
click at [389, 87] on span "chevron_right" at bounding box center [385, 88] width 11 height 11
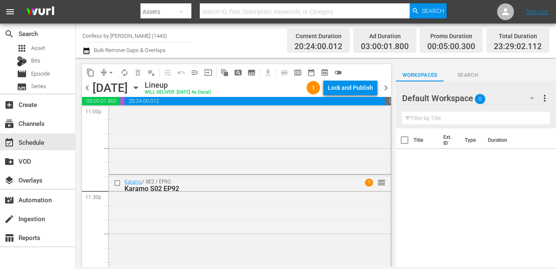
scroll to position [3987, 0]
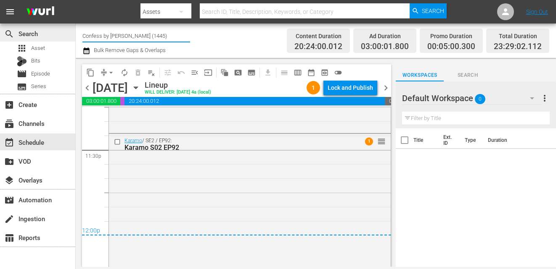
drag, startPoint x: 156, startPoint y: 33, endPoint x: 8, endPoint y: 36, distance: 148.0
click at [76, 0] on div "search Search apps Asset Bits movie Episode subtitles Series add_box Create sub…" at bounding box center [316, 0] width 480 height 0
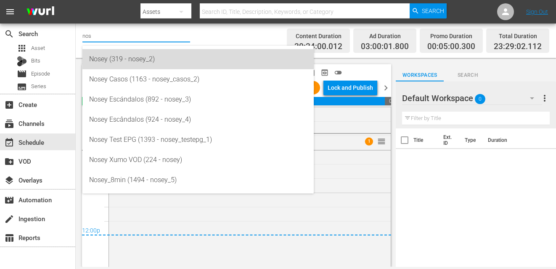
click at [110, 68] on div "Nosey (319 - nosey_2)" at bounding box center [198, 59] width 218 height 20
type input "Nosey (319 - nosey_2)"
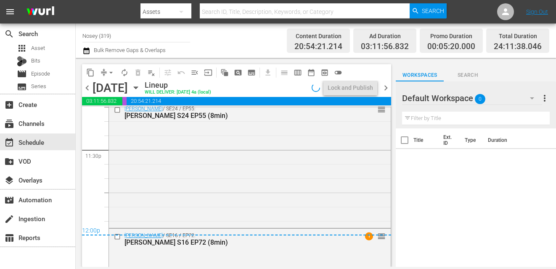
scroll to position [4016, 0]
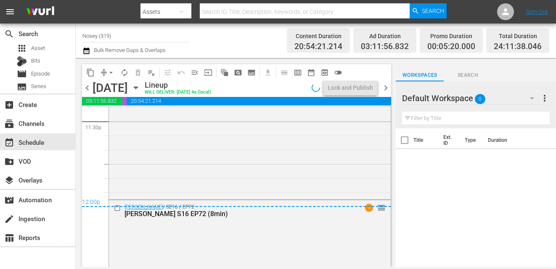
click at [140, 85] on icon "button" at bounding box center [135, 87] width 9 height 9
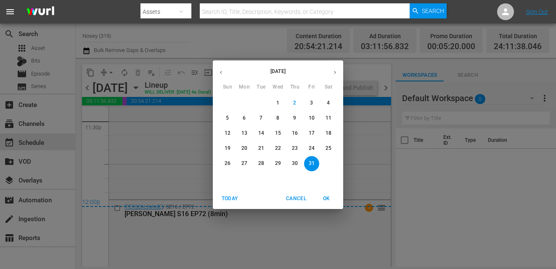
click at [328, 107] on button "4" at bounding box center [328, 103] width 15 height 15
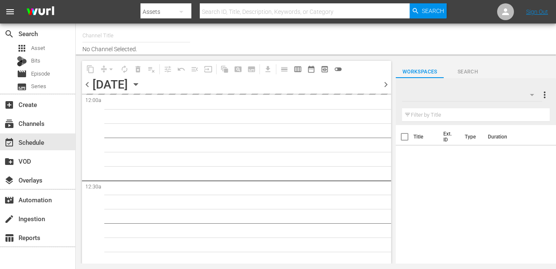
type input "Nosey (319)"
